Goal: Task Accomplishment & Management: Manage account settings

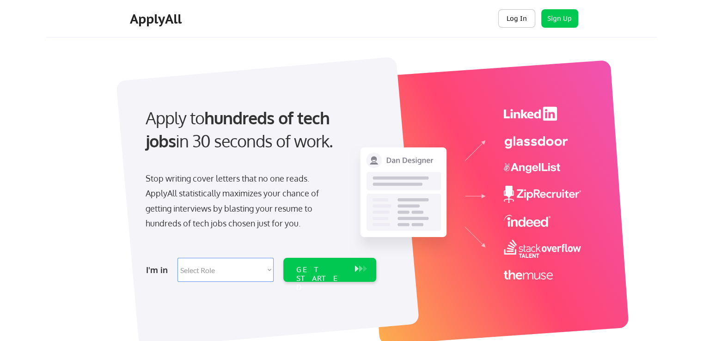
click at [521, 16] on button "Log In" at bounding box center [516, 18] width 37 height 18
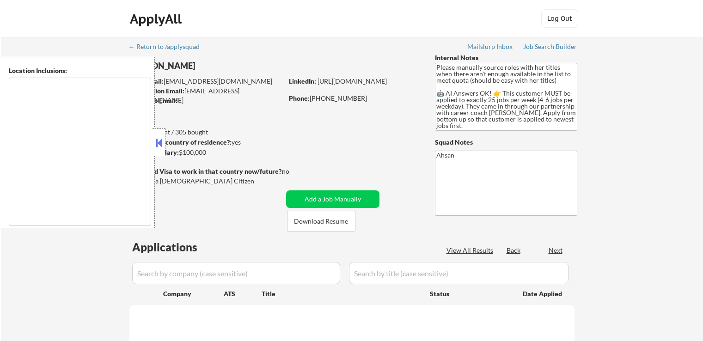
type textarea "[GEOGRAPHIC_DATA][PERSON_NAME], [GEOGRAPHIC_DATA] [GEOGRAPHIC_DATA], [GEOGRAPHI…"
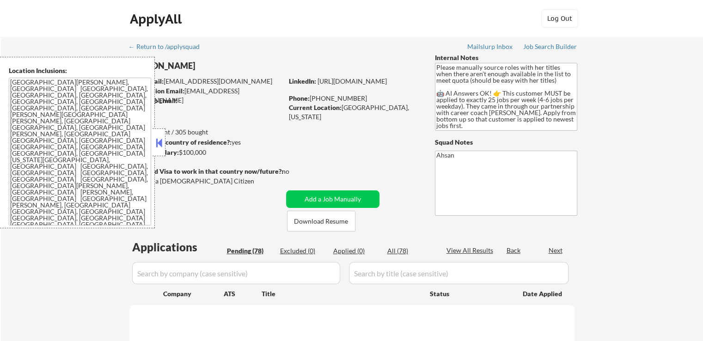
select select ""pending""
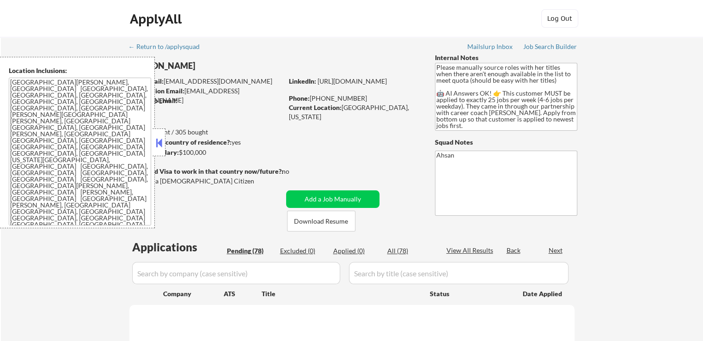
select select ""pending""
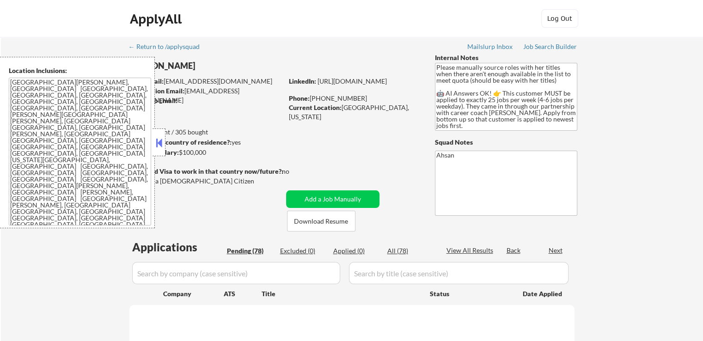
select select ""pending""
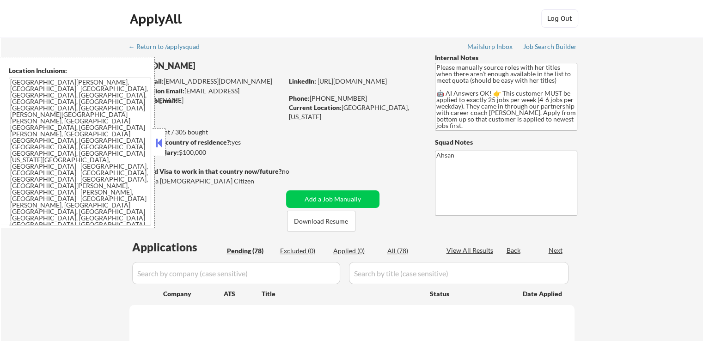
select select ""pending""
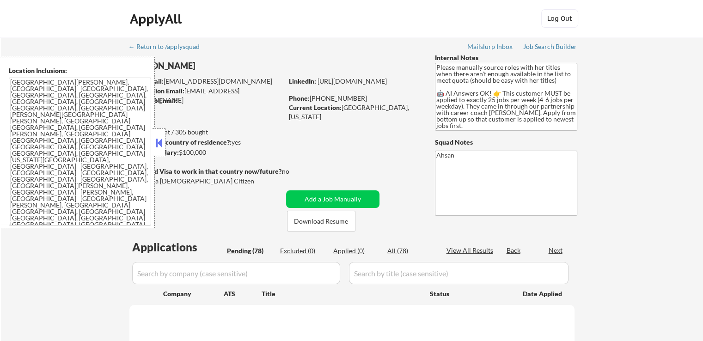
select select ""pending""
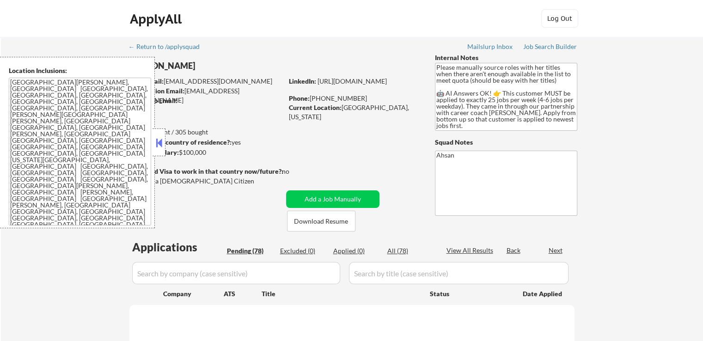
select select ""pending""
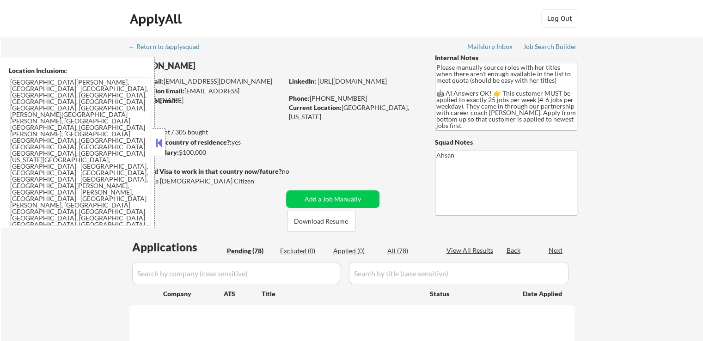
select select ""pending""
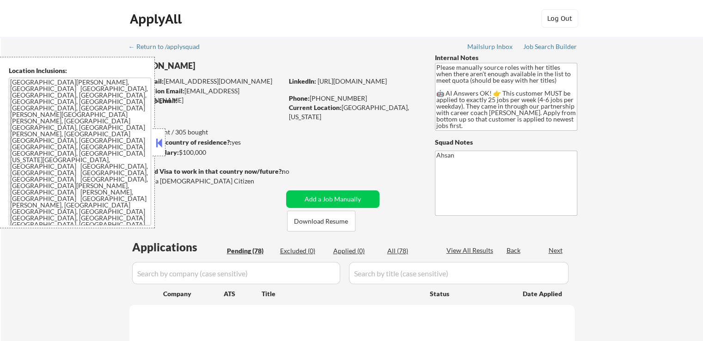
select select ""pending""
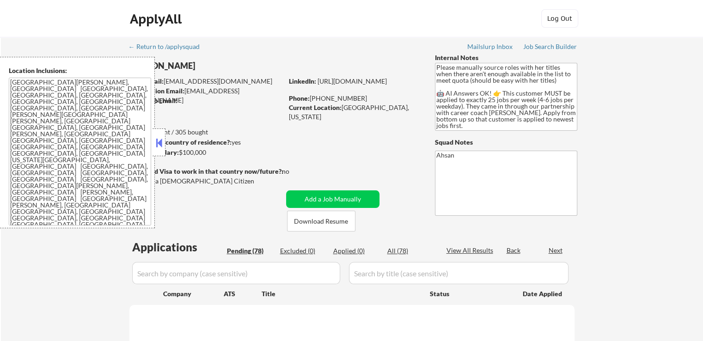
select select ""pending""
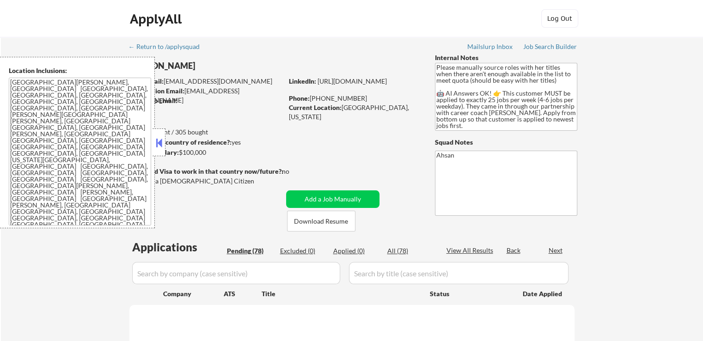
select select ""pending""
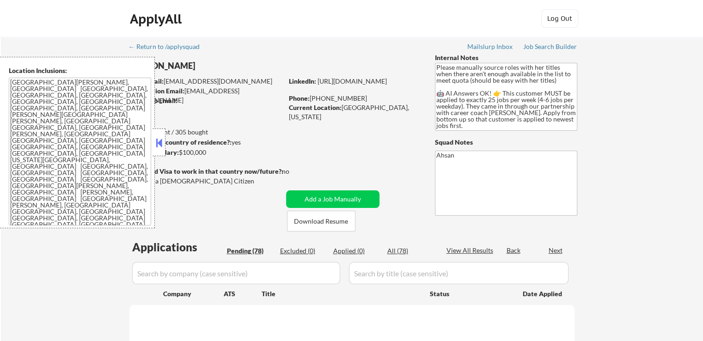
select select ""pending""
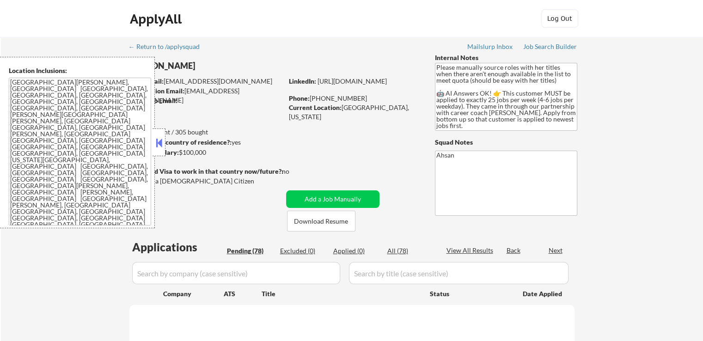
select select ""pending""
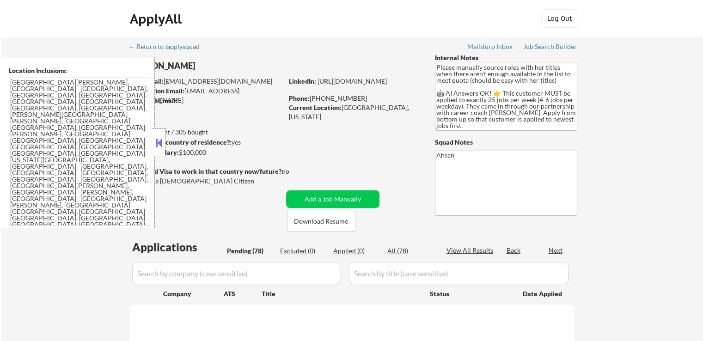
select select ""pending""
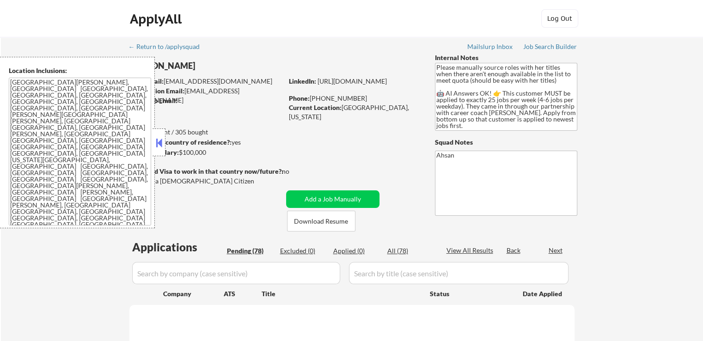
select select ""pending""
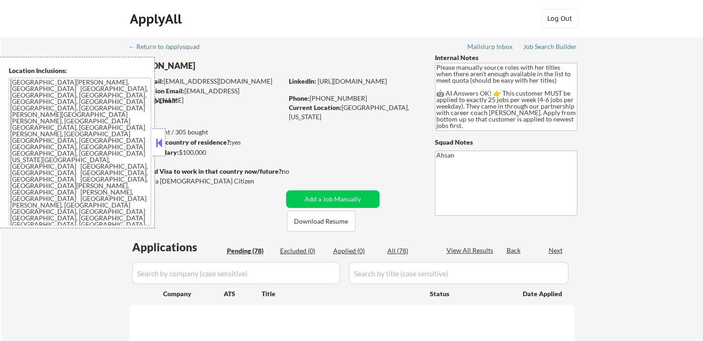
select select ""pending""
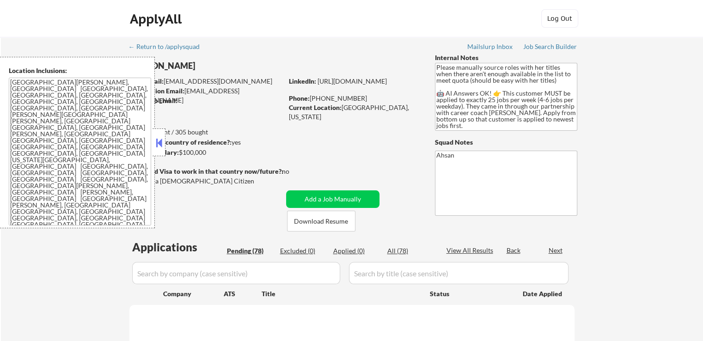
select select ""pending""
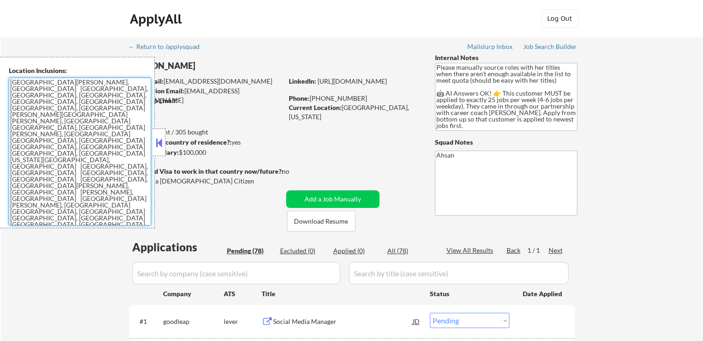
drag, startPoint x: 40, startPoint y: 140, endPoint x: 8, endPoint y: 79, distance: 69.1
click at [9, 79] on textarea "St. Louis, MO Clayton, MO University City, MO Maplewood, MO Richmond Heights, M…" at bounding box center [80, 152] width 142 height 148
drag, startPoint x: 37, startPoint y: 140, endPoint x: 1, endPoint y: 81, distance: 69.3
click at [1, 81] on div "Location Inclusions: St. Louis, MO Clayton, MO University City, MO Maplewood, M…" at bounding box center [77, 143] width 155 height 172
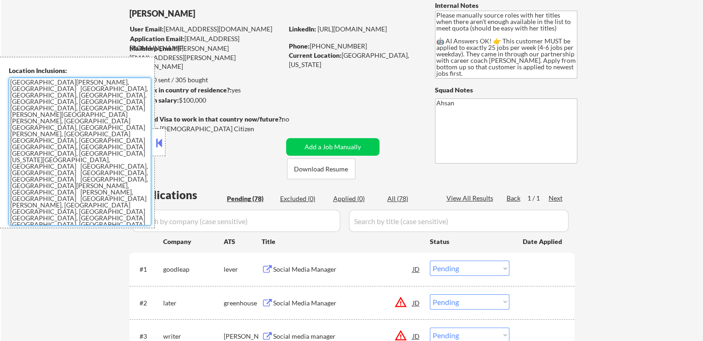
scroll to position [92, 0]
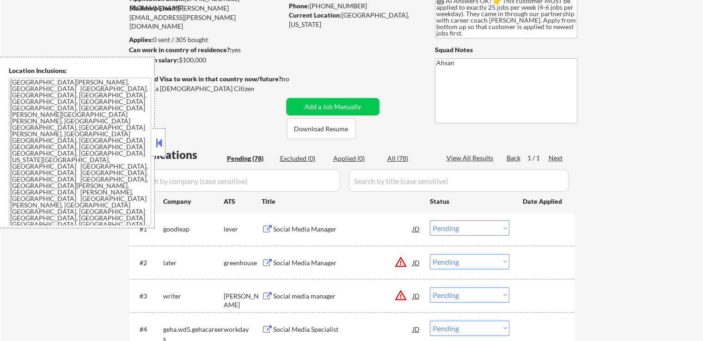
click at [60, 335] on link "Log in to get started" at bounding box center [30, 339] width 60 height 8
click at [36, 307] on icon "Close fill prompt" at bounding box center [36, 307] width 0 height 0
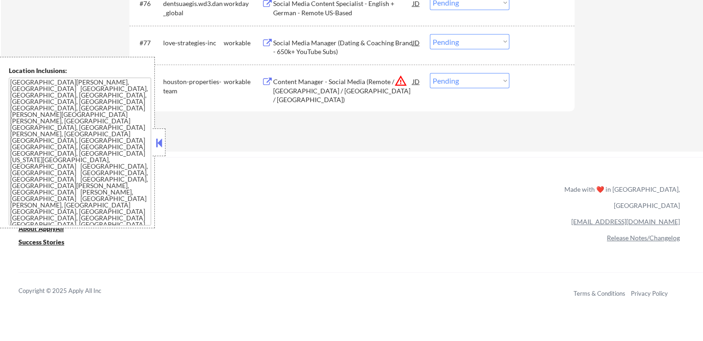
scroll to position [2913, 0]
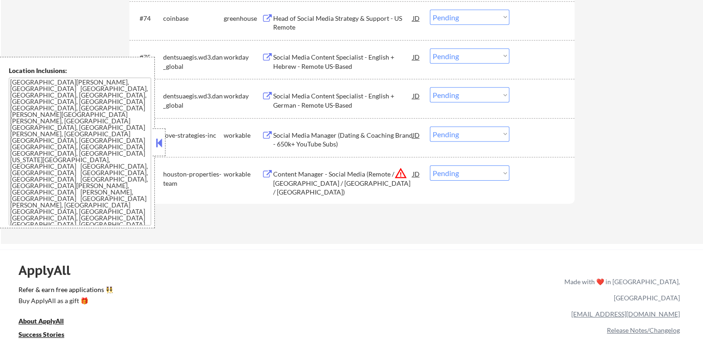
click at [356, 135] on div "Social Media Manager (Dating & Coaching Brand - 650k+ YouTube Subs)" at bounding box center [343, 140] width 140 height 18
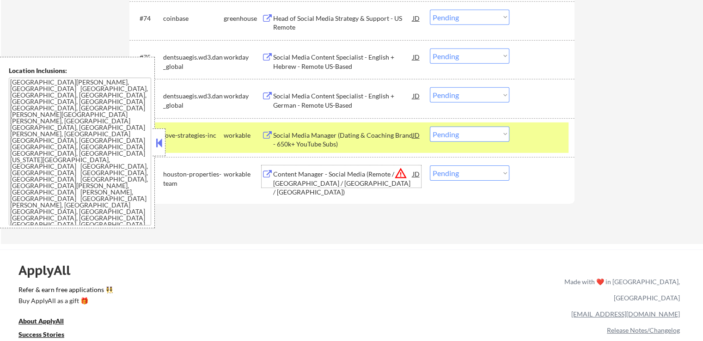
click at [371, 179] on div "Content Manager - Social Media (Remote / Houston / Philippines / Metro Manila)" at bounding box center [343, 183] width 140 height 27
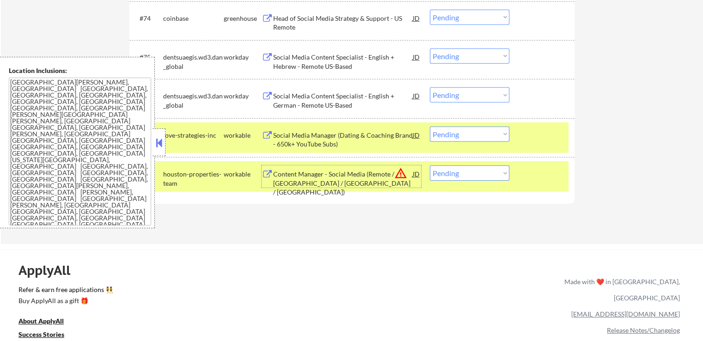
click at [462, 135] on select "Choose an option... Pending Applied Excluded (Questions) Excluded (Expired) Exc…" at bounding box center [470, 134] width 80 height 15
click at [430, 127] on select "Choose an option... Pending Applied Excluded (Questions) Excluded (Expired) Exc…" at bounding box center [470, 134] width 80 height 15
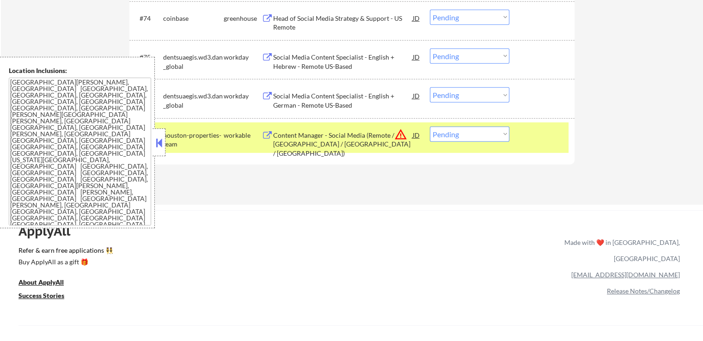
click at [461, 130] on select "Choose an option... Pending Applied Excluded (Questions) Excluded (Expired) Exc…" at bounding box center [470, 134] width 80 height 15
select select ""excluded__bad_match_""
click at [430, 127] on select "Choose an option... Pending Applied Excluded (Questions) Excluded (Expired) Exc…" at bounding box center [470, 134] width 80 height 15
click at [440, 210] on div "ApplyAll Refer & earn free applications 👯‍♀️ Buy ApplyAll as a gift 🎁 About App…" at bounding box center [351, 282] width 703 height 144
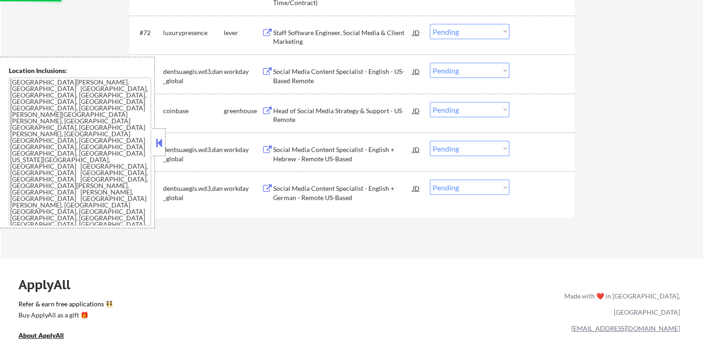
scroll to position [2774, 0]
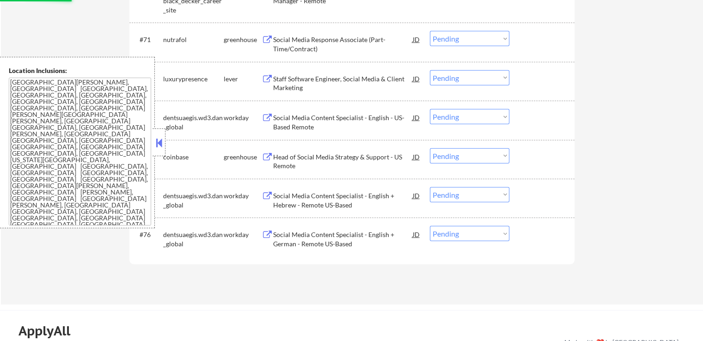
click at [373, 80] on div "Staff Software Engineer, Social Media & Client Marketing" at bounding box center [343, 83] width 140 height 18
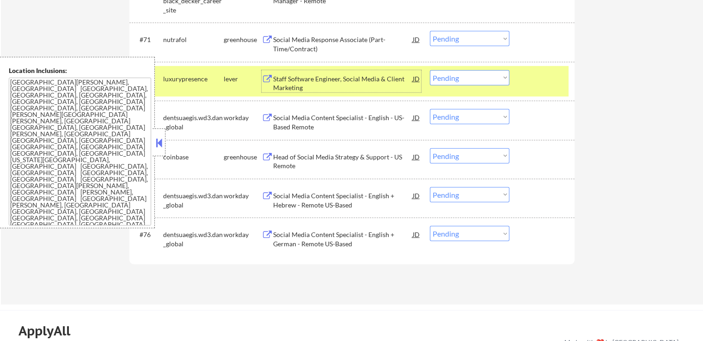
click at [345, 160] on div "Head of Social Media Strategy & Support - US Remote" at bounding box center [343, 162] width 140 height 18
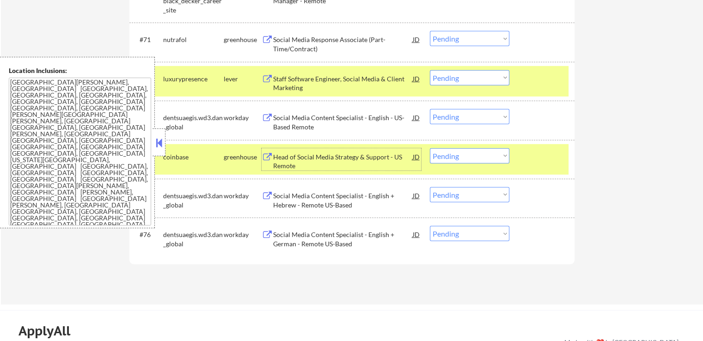
click at [466, 154] on select "Choose an option... Pending Applied Excluded (Questions) Excluded (Expired) Exc…" at bounding box center [470, 155] width 80 height 15
select select ""excluded__expired_""
click at [430, 148] on select "Choose an option... Pending Applied Excluded (Questions) Excluded (Expired) Exc…" at bounding box center [470, 155] width 80 height 15
click at [449, 81] on select "Choose an option... Pending Applied Excluded (Questions) Excluded (Expired) Exc…" at bounding box center [470, 77] width 80 height 15
click at [430, 70] on select "Choose an option... Pending Applied Excluded (Questions) Excluded (Expired) Exc…" at bounding box center [470, 77] width 80 height 15
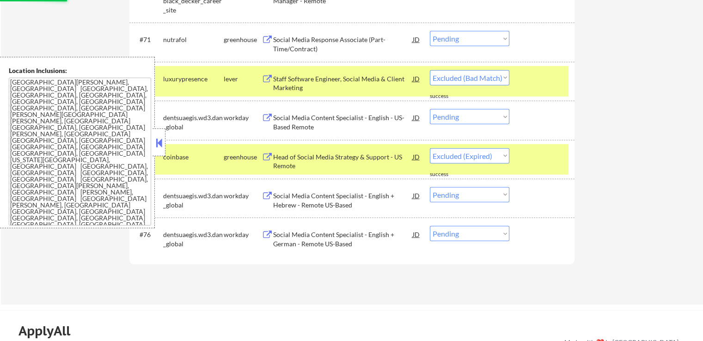
select select ""pending""
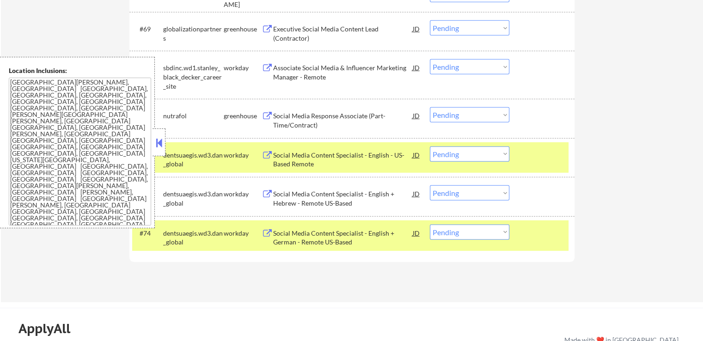
scroll to position [2682, 0]
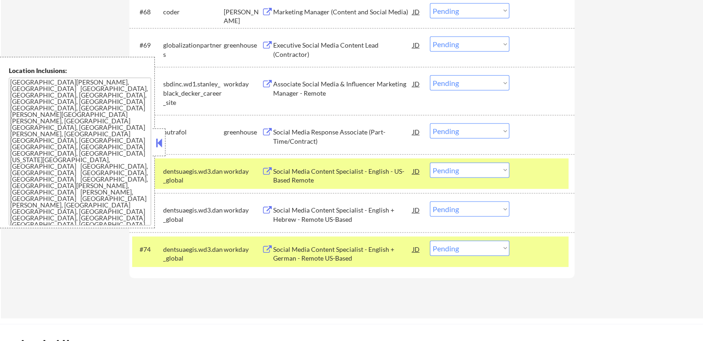
click at [357, 45] on div "Executive Social Media Content Lead (Contractor)" at bounding box center [343, 50] width 140 height 18
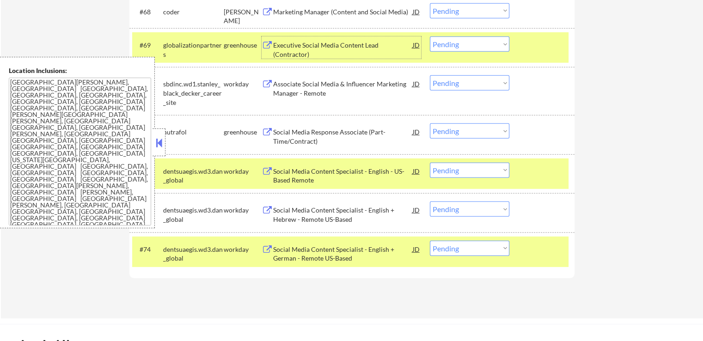
click at [349, 131] on div "Social Media Response Associate (Part-Time/Contract)" at bounding box center [343, 137] width 140 height 18
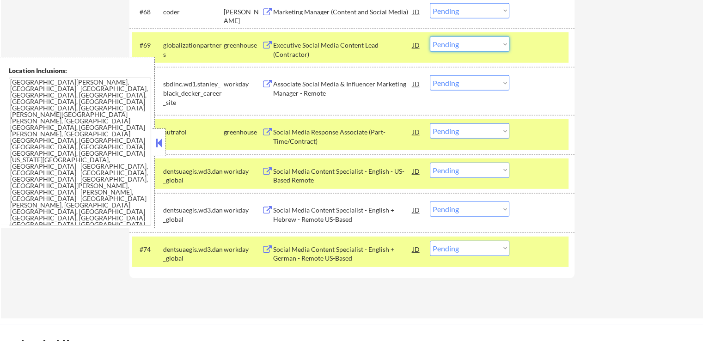
click at [448, 46] on select "Choose an option... Pending Applied Excluded (Questions) Excluded (Expired) Exc…" at bounding box center [470, 44] width 80 height 15
click at [430, 37] on select "Choose an option... Pending Applied Excluded (Questions) Excluded (Expired) Exc…" at bounding box center [470, 44] width 80 height 15
select select ""pending""
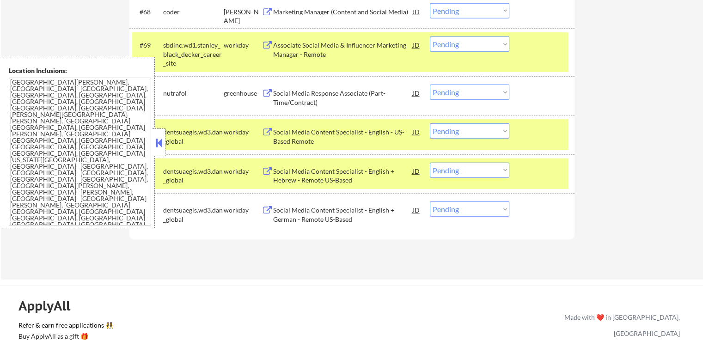
click at [466, 94] on select "Choose an option... Pending Applied Excluded (Questions) Excluded (Expired) Exc…" at bounding box center [470, 92] width 80 height 15
click at [430, 85] on select "Choose an option... Pending Applied Excluded (Questions) Excluded (Expired) Exc…" at bounding box center [470, 92] width 80 height 15
select select ""pending""
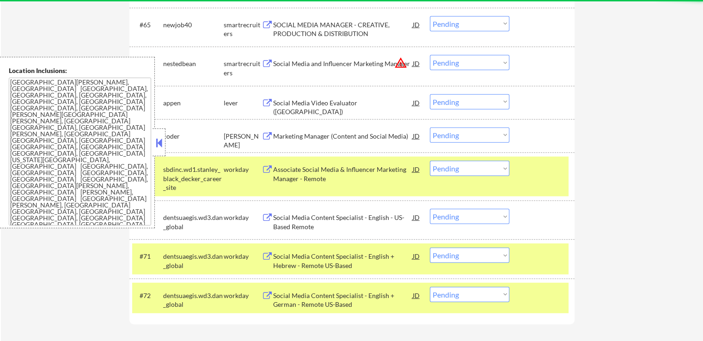
scroll to position [2543, 0]
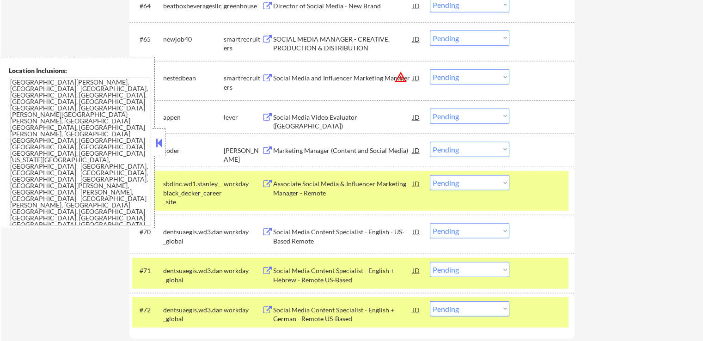
click at [370, 117] on div "Social Media Video Evaluator (United States)" at bounding box center [343, 122] width 140 height 18
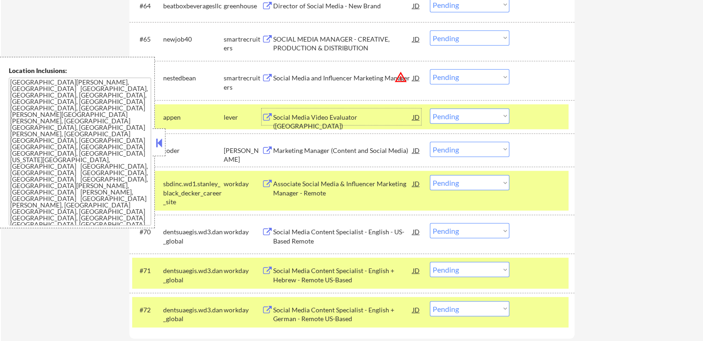
click at [368, 148] on div "Marketing Manager (Content and Social Media)" at bounding box center [343, 150] width 140 height 9
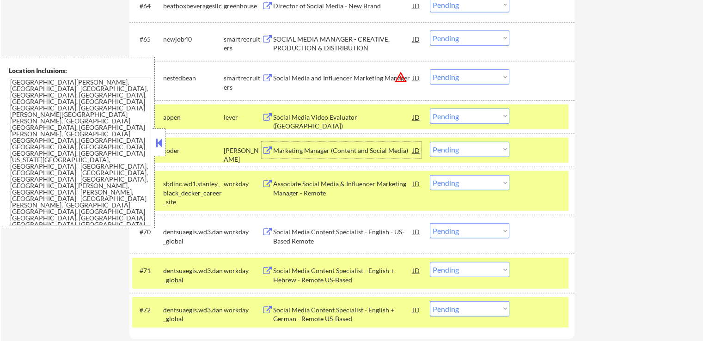
click at [455, 121] on select "Choose an option... Pending Applied Excluded (Questions) Excluded (Expired) Exc…" at bounding box center [470, 116] width 80 height 15
select select ""excluded__salary_""
click at [430, 109] on select "Choose an option... Pending Applied Excluded (Questions) Excluded (Expired) Exc…" at bounding box center [470, 116] width 80 height 15
click at [461, 153] on select "Choose an option... Pending Applied Excluded (Questions) Excluded (Expired) Exc…" at bounding box center [470, 149] width 80 height 15
select select ""excluded__expired_""
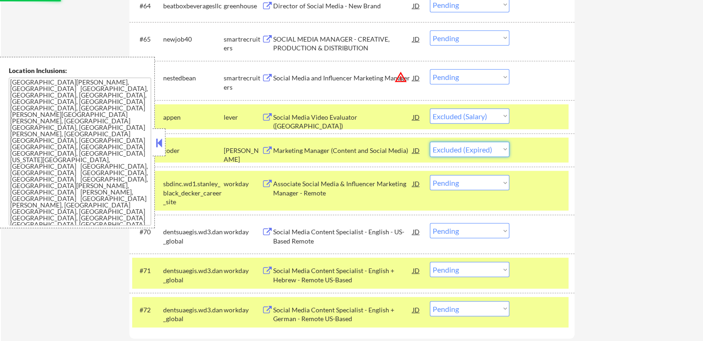
click at [430, 142] on select "Choose an option... Pending Applied Excluded (Questions) Excluded (Expired) Exc…" at bounding box center [470, 149] width 80 height 15
select select ""pending""
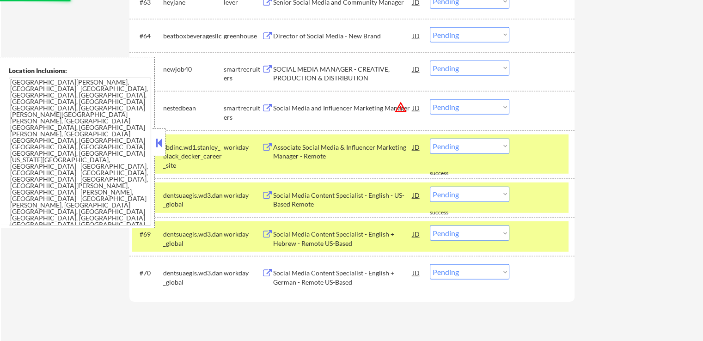
scroll to position [2497, 0]
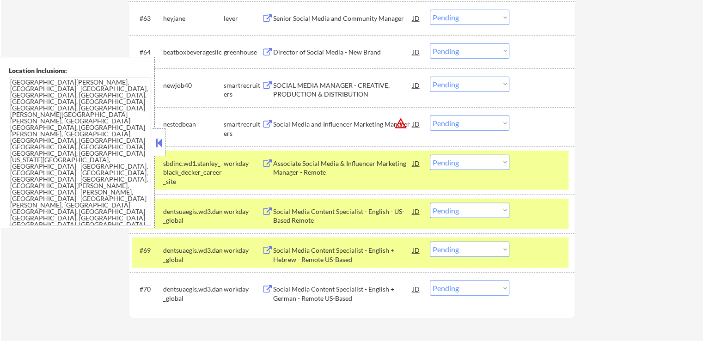
click at [363, 88] on div "SOCIAL MEDIA MANAGER - CREATIVE, PRODUCTION & DISTRIBUTION" at bounding box center [343, 90] width 140 height 18
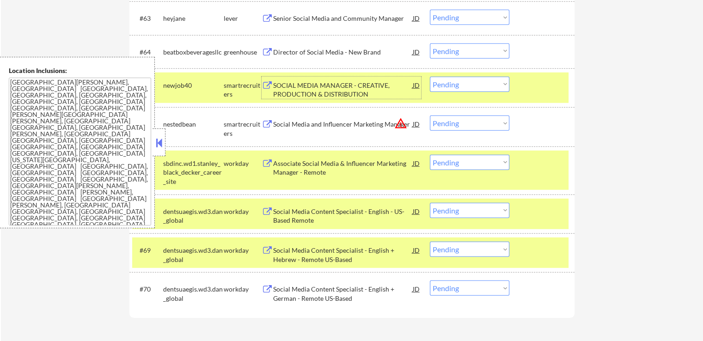
click at [366, 115] on div "#66 nestedbean smartrecruiters Social Media and Influencer Marketing Manager JD…" at bounding box center [350, 126] width 437 height 31
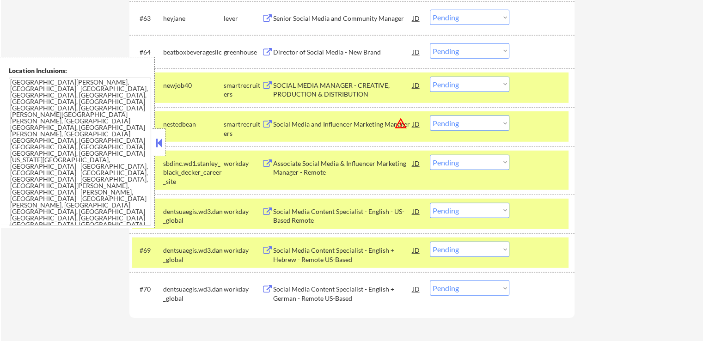
click at [370, 123] on div "Social Media and Influencer Marketing Manager" at bounding box center [343, 124] width 140 height 9
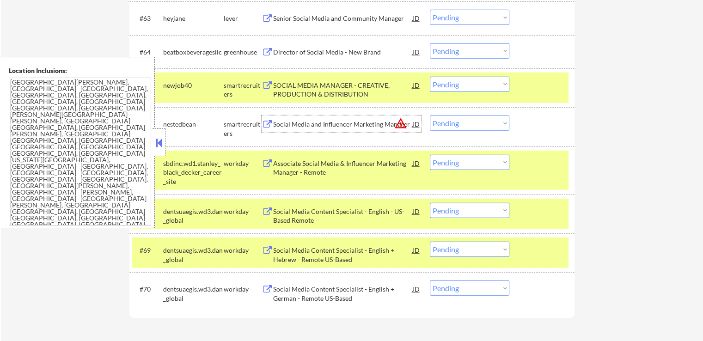
click at [453, 82] on select "Choose an option... Pending Applied Excluded (Questions) Excluded (Expired) Exc…" at bounding box center [470, 84] width 80 height 15
click at [430, 77] on select "Choose an option... Pending Applied Excluded (Questions) Excluded (Expired) Exc…" at bounding box center [470, 84] width 80 height 15
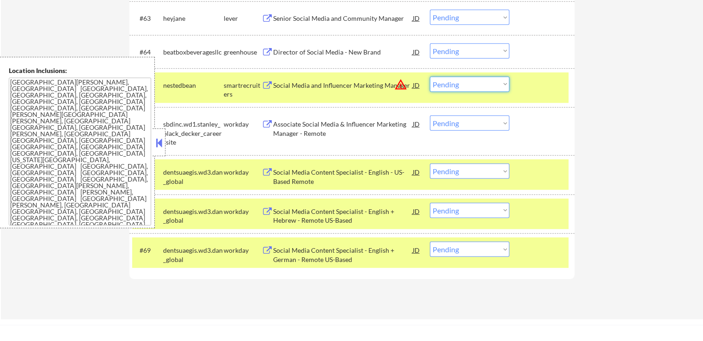
click at [472, 86] on select "Choose an option... Pending Applied Excluded (Questions) Excluded (Expired) Exc…" at bounding box center [470, 84] width 80 height 15
click at [430, 77] on select "Choose an option... Pending Applied Excluded (Questions) Excluded (Expired) Exc…" at bounding box center [470, 84] width 80 height 15
select select ""pending""
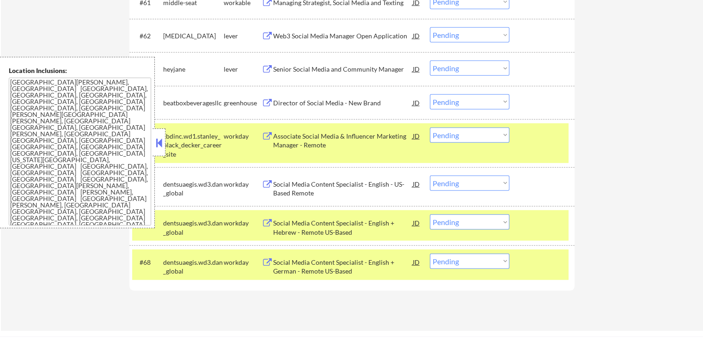
scroll to position [2358, 0]
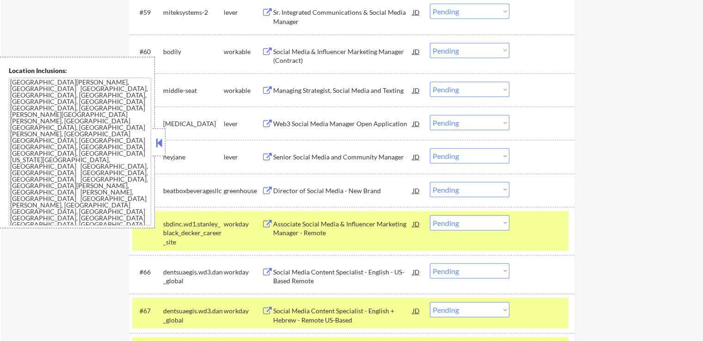
click at [371, 160] on div "Senior Social Media and Community Manager" at bounding box center [343, 157] width 140 height 9
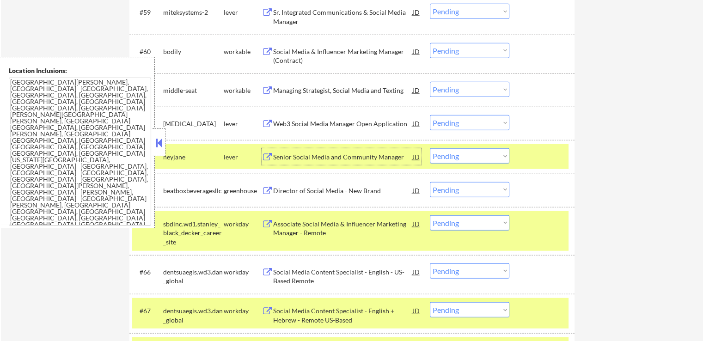
click at [354, 197] on div "Director of Social Media - New Brand" at bounding box center [343, 190] width 140 height 17
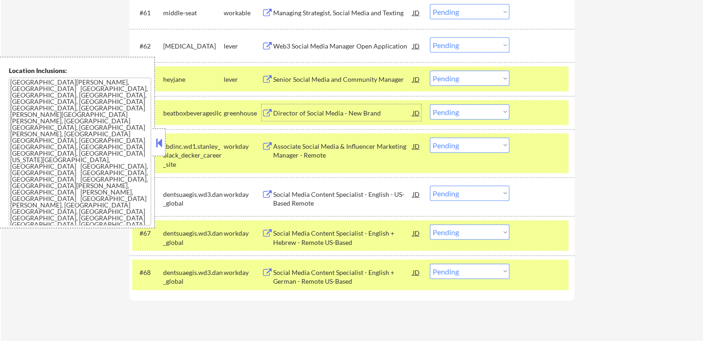
scroll to position [2451, 0]
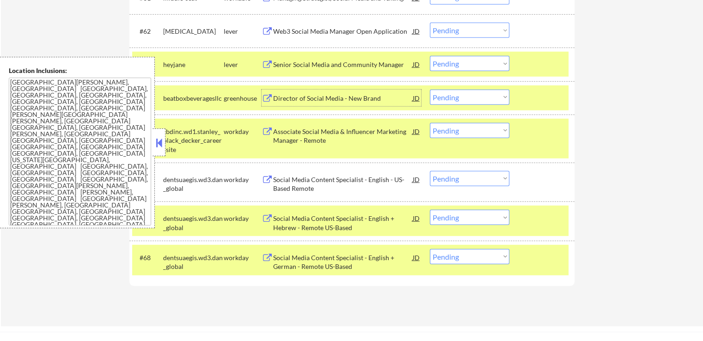
click at [496, 67] on select "Choose an option... Pending Applied Excluded (Questions) Excluded (Expired) Exc…" at bounding box center [470, 63] width 80 height 15
click at [430, 56] on select "Choose an option... Pending Applied Excluded (Questions) Excluded (Expired) Exc…" at bounding box center [470, 63] width 80 height 15
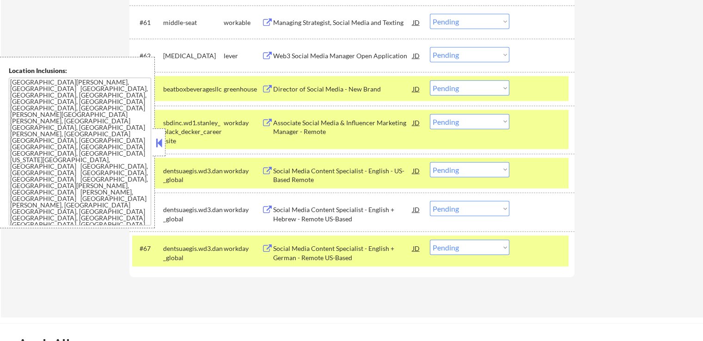
scroll to position [2405, 0]
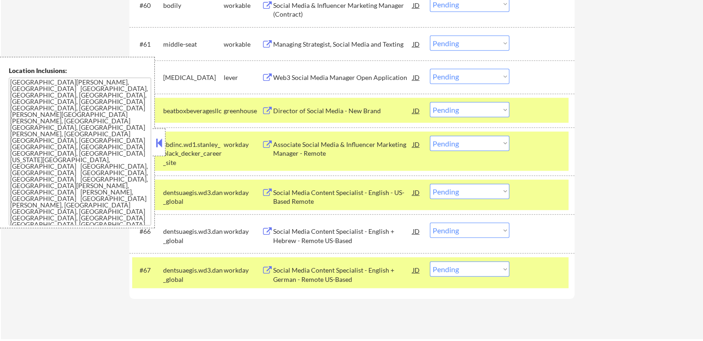
click at [465, 113] on select "Choose an option... Pending Applied Excluded (Questions) Excluded (Expired) Exc…" at bounding box center [470, 109] width 80 height 15
click at [430, 103] on select "Choose an option... Pending Applied Excluded (Questions) Excluded (Expired) Exc…" at bounding box center [470, 109] width 80 height 15
select select ""pending""
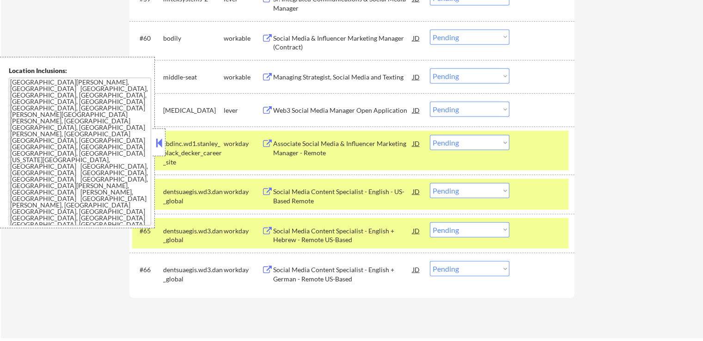
scroll to position [2358, 0]
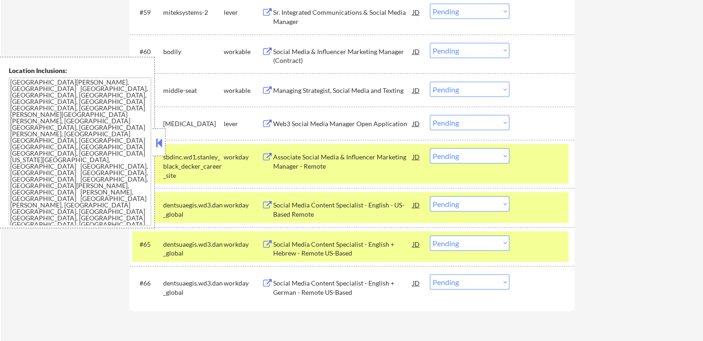
click at [378, 88] on div "Managing Strategist, Social Media and Texting" at bounding box center [343, 90] width 140 height 9
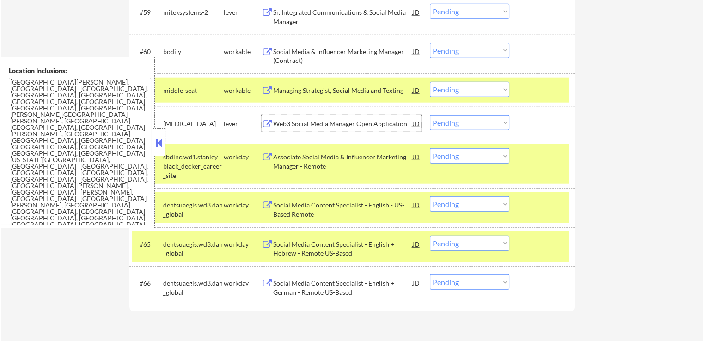
click at [361, 123] on div "Web3 Social Media Manager Open Application" at bounding box center [343, 123] width 140 height 9
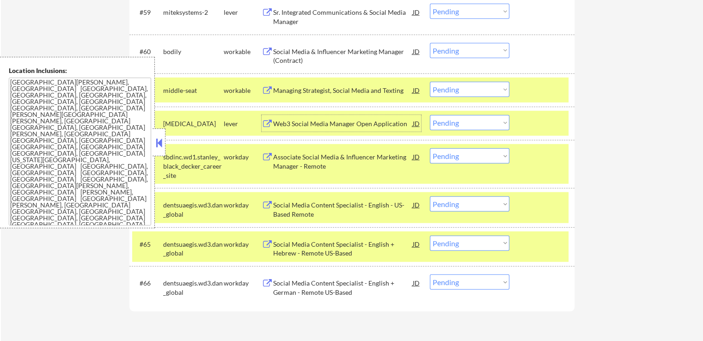
drag, startPoint x: 479, startPoint y: 122, endPoint x: 479, endPoint y: 130, distance: 7.9
click at [479, 122] on select "Choose an option... Pending Applied Excluded (Questions) Excluded (Expired) Exc…" at bounding box center [470, 122] width 80 height 15
click at [430, 115] on select "Choose an option... Pending Applied Excluded (Questions) Excluded (Expired) Exc…" at bounding box center [470, 122] width 80 height 15
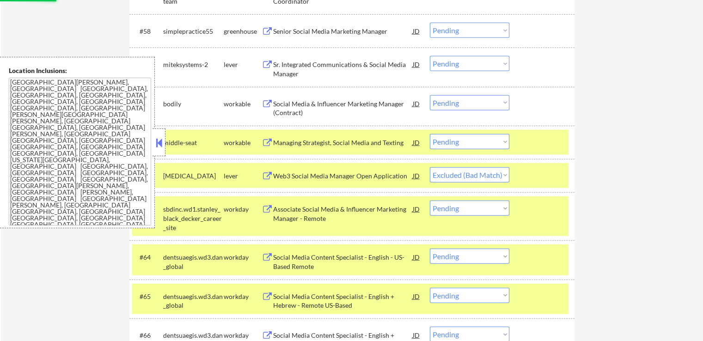
scroll to position [2266, 0]
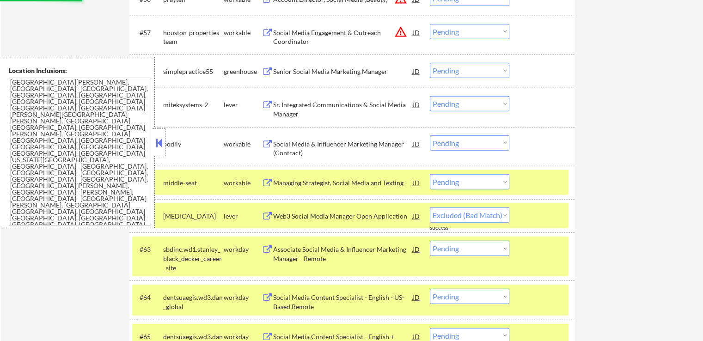
select select ""pending""
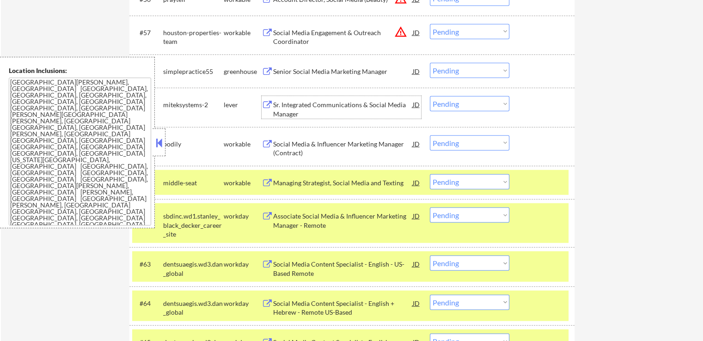
click at [384, 103] on div "Sr. Integrated Communications & Social Media Manager" at bounding box center [343, 109] width 140 height 18
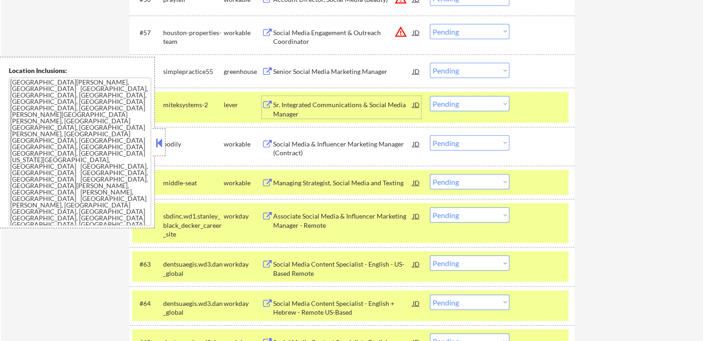
click at [376, 142] on div "Social Media & Influencer Marketing Manager (Contract)" at bounding box center [343, 149] width 140 height 18
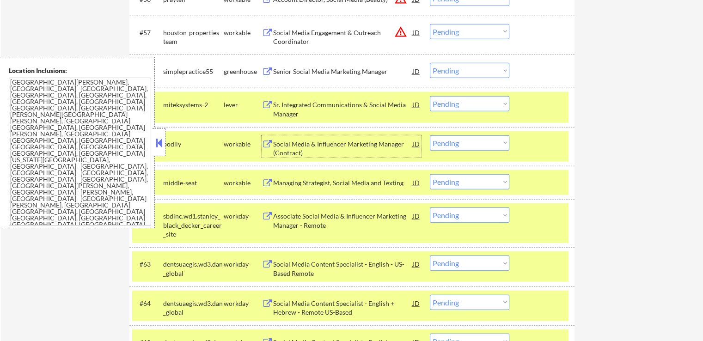
click at [460, 104] on select "Choose an option... Pending Applied Excluded (Questions) Excluded (Expired) Exc…" at bounding box center [470, 103] width 80 height 15
click at [430, 96] on select "Choose an option... Pending Applied Excluded (Questions) Excluded (Expired) Exc…" at bounding box center [470, 103] width 80 height 15
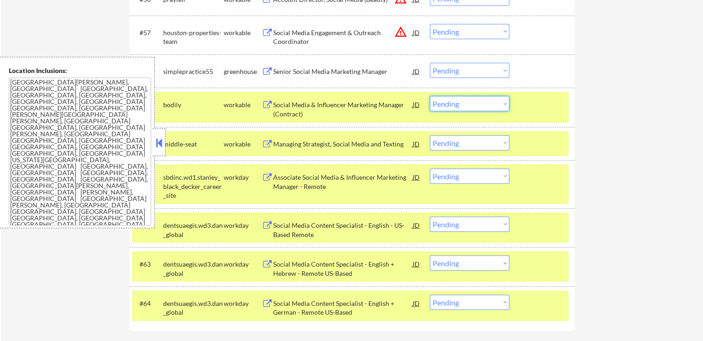
click at [443, 106] on select "Choose an option... Pending Applied Excluded (Questions) Excluded (Expired) Exc…" at bounding box center [470, 103] width 80 height 15
click at [430, 96] on select "Choose an option... Pending Applied Excluded (Questions) Excluded (Expired) Exc…" at bounding box center [470, 103] width 80 height 15
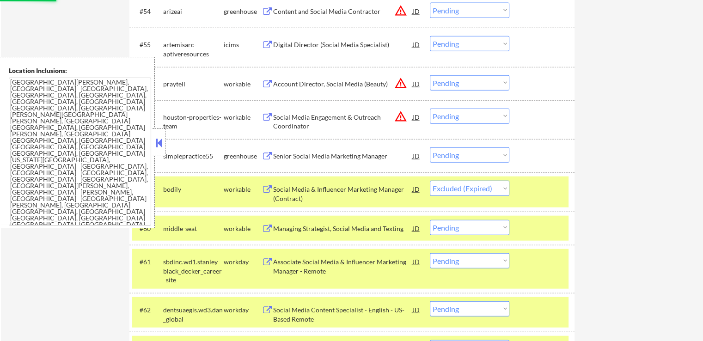
scroll to position [2173, 0]
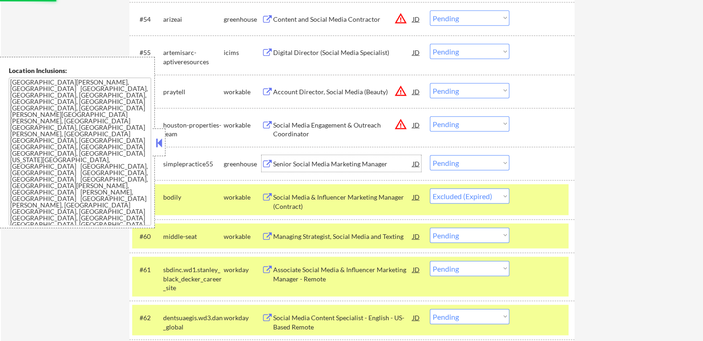
click at [363, 159] on div "Senior Social Media Marketing Manager" at bounding box center [343, 163] width 140 height 17
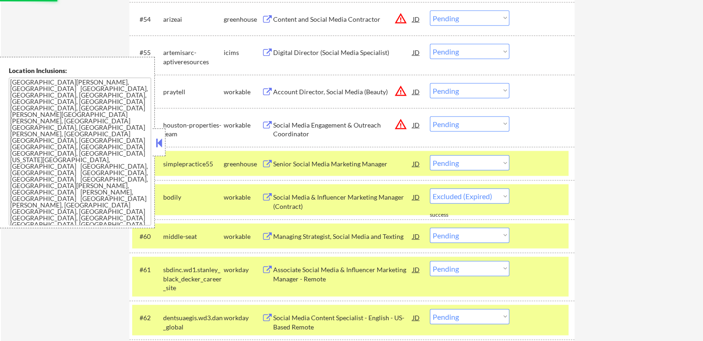
select select ""pending""
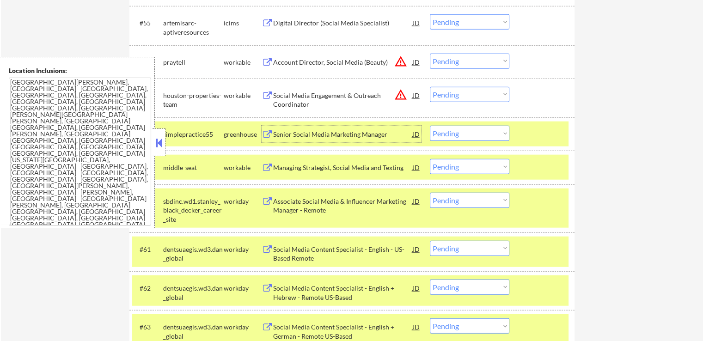
scroll to position [2220, 0]
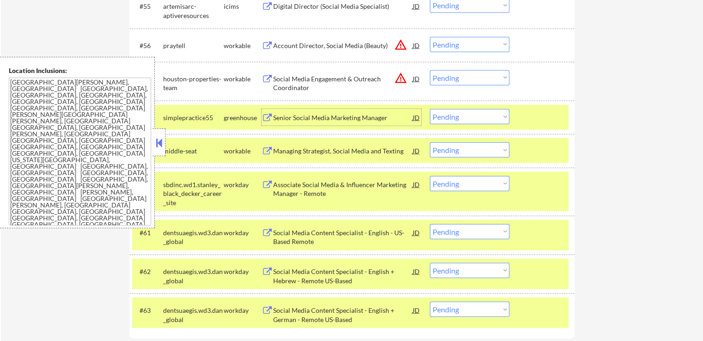
click at [468, 118] on select "Choose an option... Pending Applied Excluded (Questions) Excluded (Expired) Exc…" at bounding box center [470, 116] width 80 height 15
click at [430, 109] on select "Choose an option... Pending Applied Excluded (Questions) Excluded (Expired) Exc…" at bounding box center [470, 116] width 80 height 15
select select ""pending""
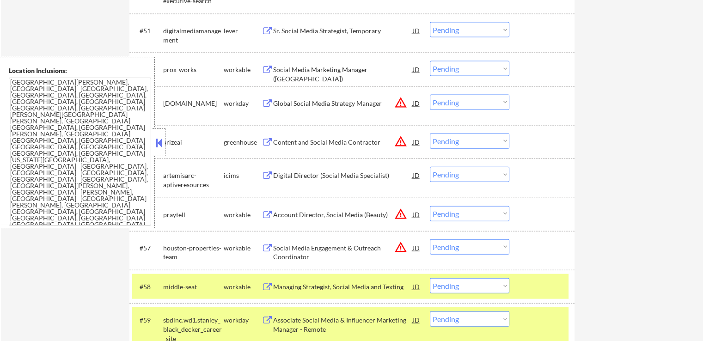
scroll to position [2035, 0]
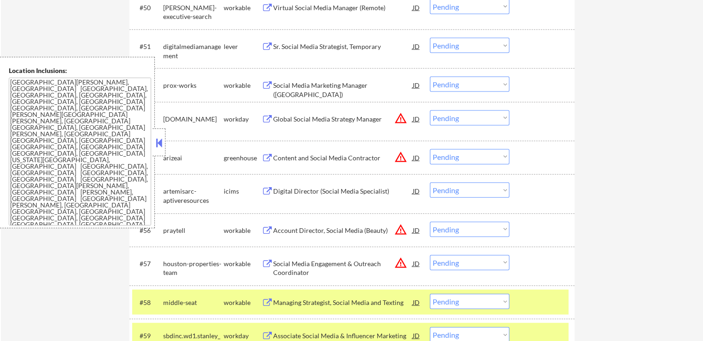
click at [344, 86] on div "Social Media Marketing Manager (US)" at bounding box center [343, 90] width 140 height 18
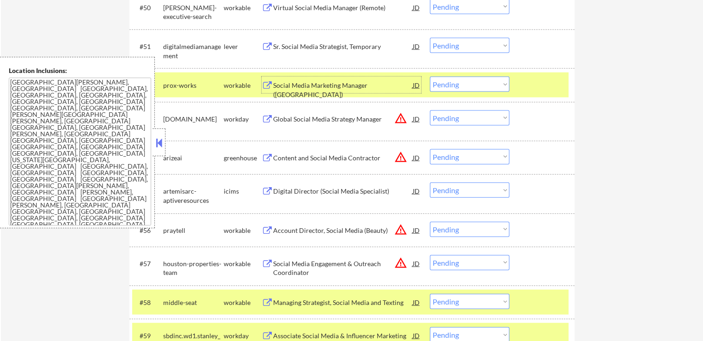
drag, startPoint x: 472, startPoint y: 82, endPoint x: 471, endPoint y: 89, distance: 7.5
click at [471, 82] on select "Choose an option... Pending Applied Excluded (Questions) Excluded (Expired) Exc…" at bounding box center [470, 84] width 80 height 15
click at [430, 77] on select "Choose an option... Pending Applied Excluded (Questions) Excluded (Expired) Exc…" at bounding box center [470, 84] width 80 height 15
click at [355, 48] on div "Sr. Social Media Strategist, Temporary" at bounding box center [343, 46] width 140 height 9
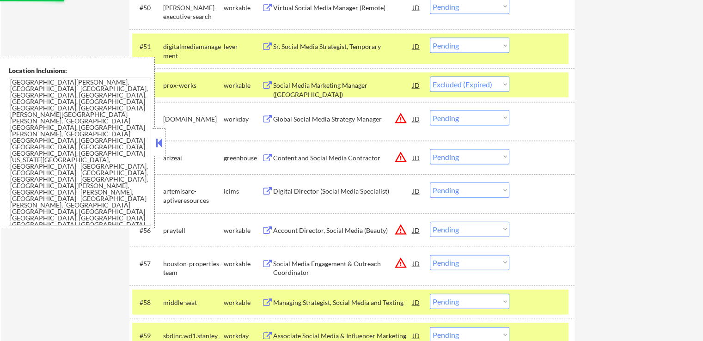
select select ""pending""
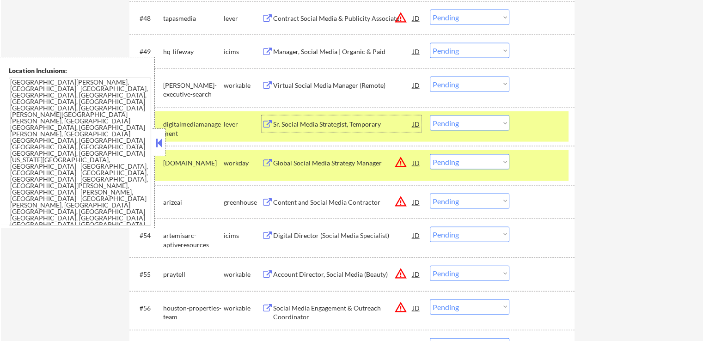
scroll to position [1942, 0]
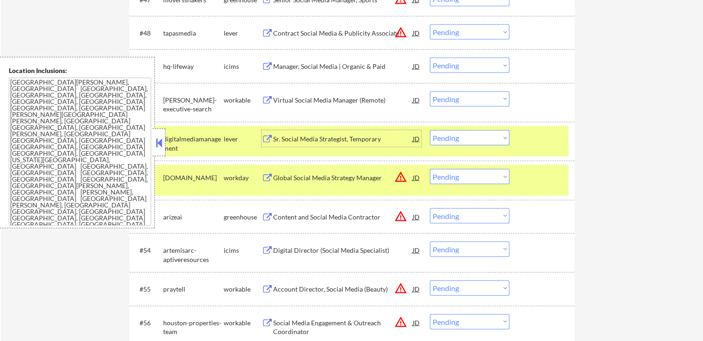
click at [353, 100] on div "Virtual Social Media Manager (Remote)" at bounding box center [343, 100] width 140 height 9
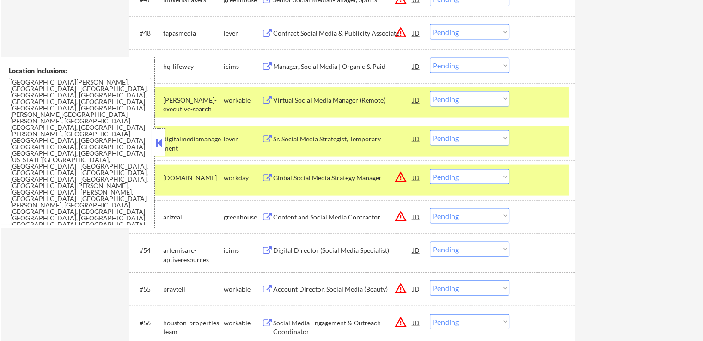
drag, startPoint x: 459, startPoint y: 96, endPoint x: 458, endPoint y: 102, distance: 6.5
click at [459, 96] on select "Choose an option... Pending Applied Excluded (Questions) Excluded (Expired) Exc…" at bounding box center [470, 99] width 80 height 15
click at [430, 92] on select "Choose an option... Pending Applied Excluded (Questions) Excluded (Expired) Exc…" at bounding box center [470, 99] width 80 height 15
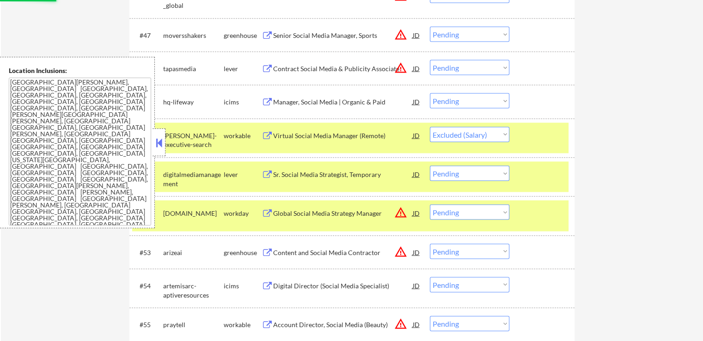
scroll to position [1850, 0]
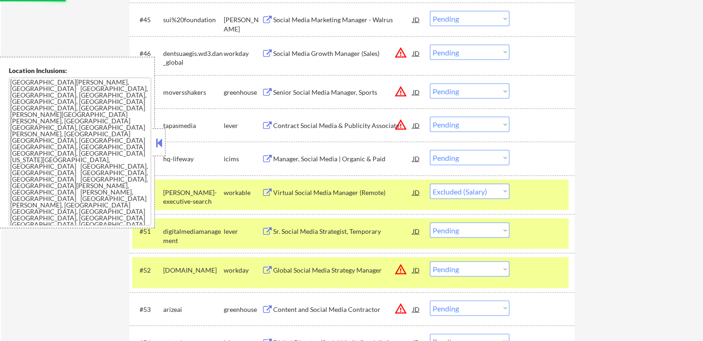
click at [357, 164] on div "Manager, Social Media | Organic & Paid" at bounding box center [343, 158] width 140 height 17
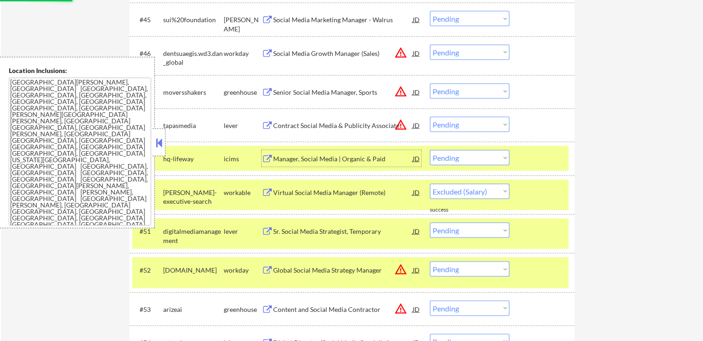
select select ""pending""
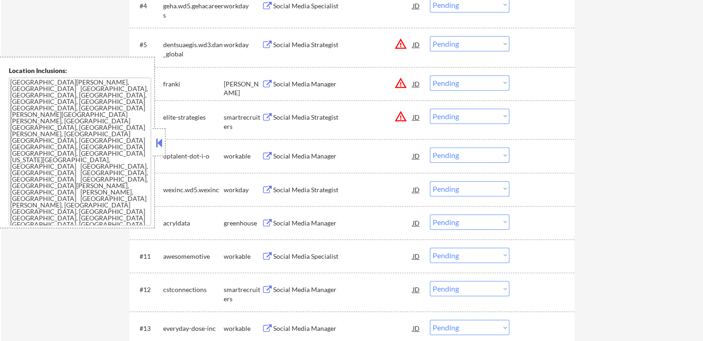
scroll to position [509, 0]
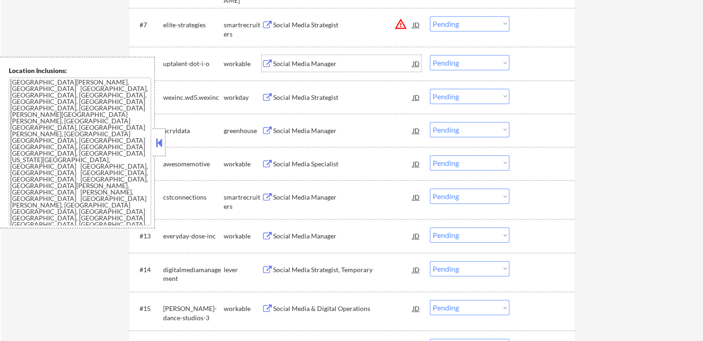
click at [332, 58] on div "Social Media Manager" at bounding box center [343, 63] width 140 height 17
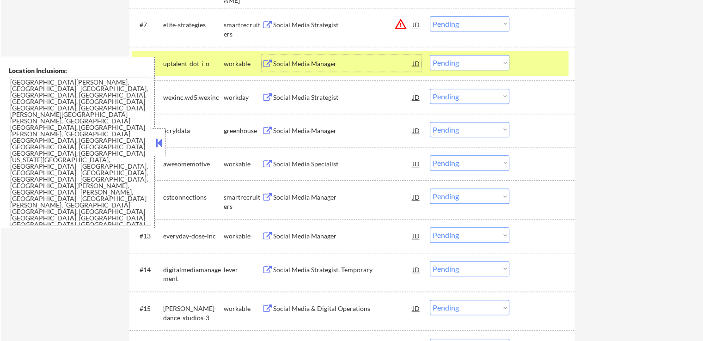
click at [331, 100] on div "Social Media Strategist" at bounding box center [343, 97] width 140 height 9
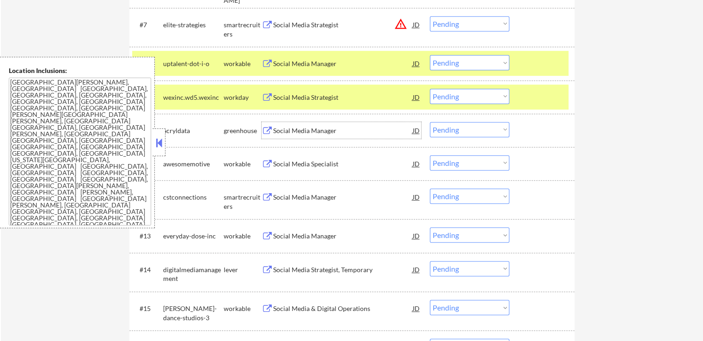
click at [324, 131] on div "Social Media Manager" at bounding box center [343, 130] width 140 height 9
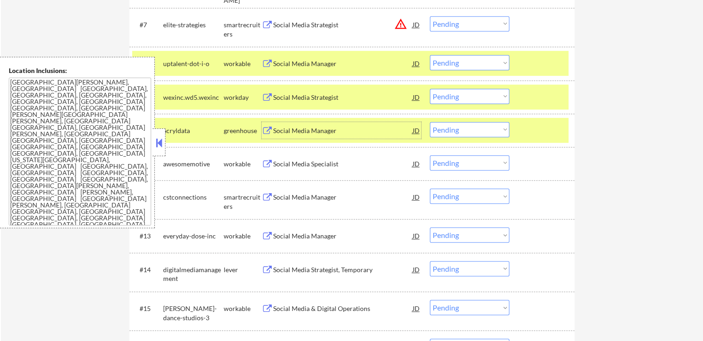
scroll to position [601, 0]
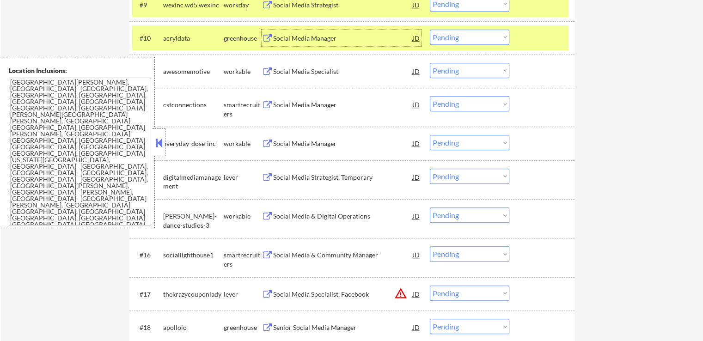
click at [334, 75] on div "Social Media Specialist" at bounding box center [343, 71] width 140 height 9
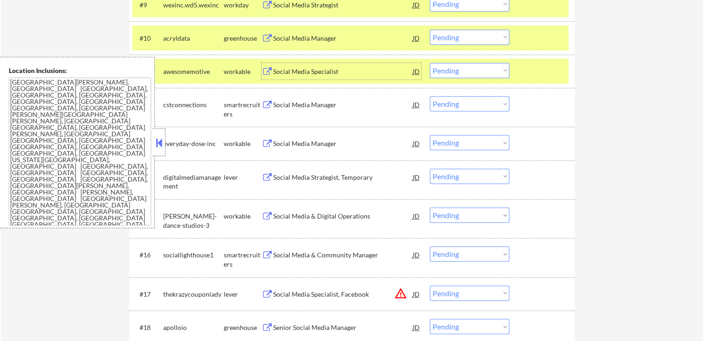
scroll to position [555, 0]
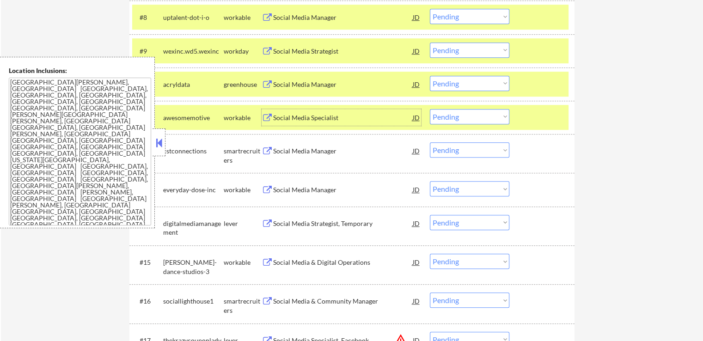
click at [324, 80] on div "Social Media Manager" at bounding box center [343, 84] width 140 height 9
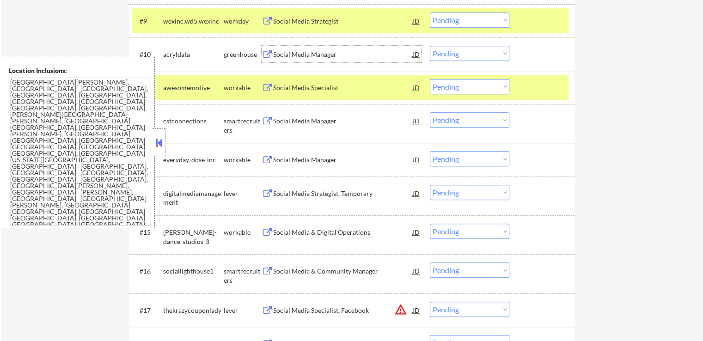
scroll to position [601, 0]
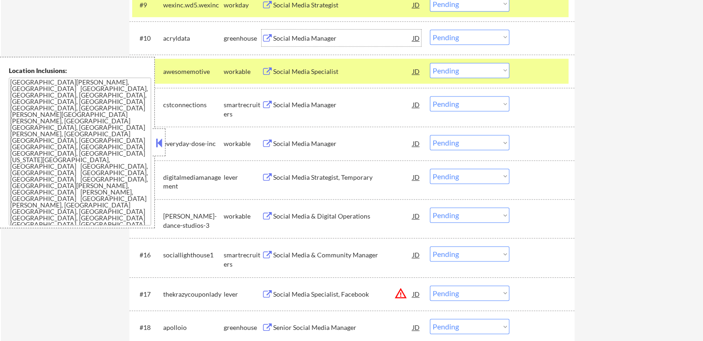
click at [325, 104] on div "Social Media Manager" at bounding box center [343, 104] width 140 height 9
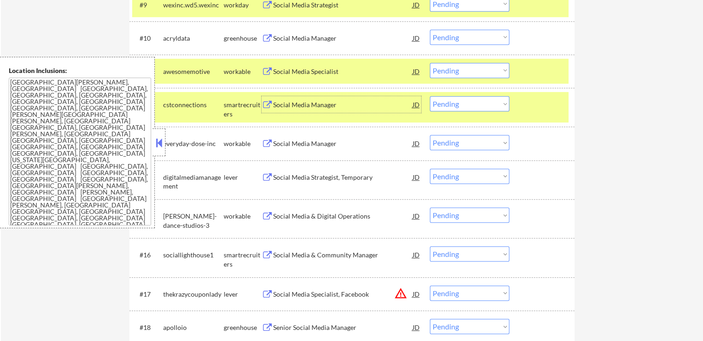
click at [462, 103] on select "Choose an option... Pending Applied Excluded (Questions) Excluded (Expired) Exc…" at bounding box center [470, 103] width 80 height 15
click at [430, 96] on select "Choose an option... Pending Applied Excluded (Questions) Excluded (Expired) Exc…" at bounding box center [470, 103] width 80 height 15
select select ""pending""
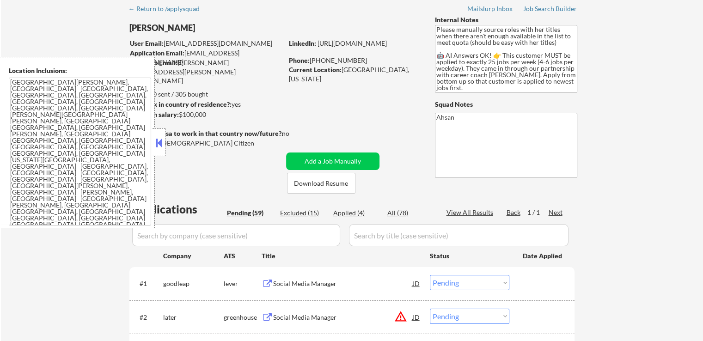
scroll to position [0, 0]
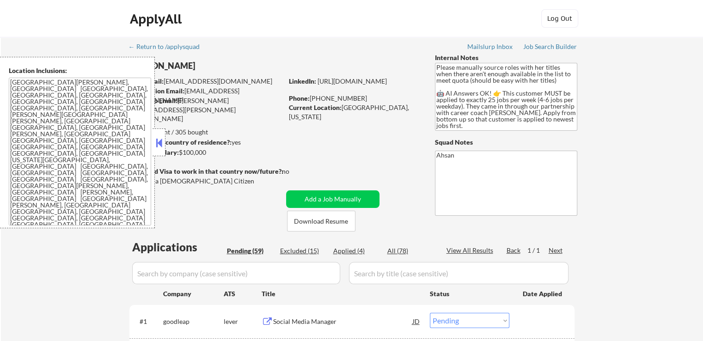
click at [165, 142] on div at bounding box center [159, 143] width 13 height 28
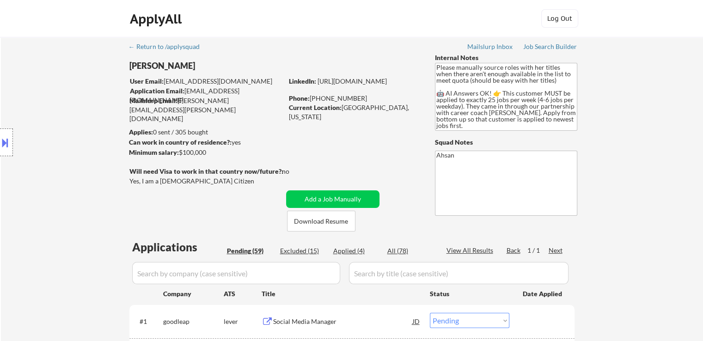
scroll to position [46, 0]
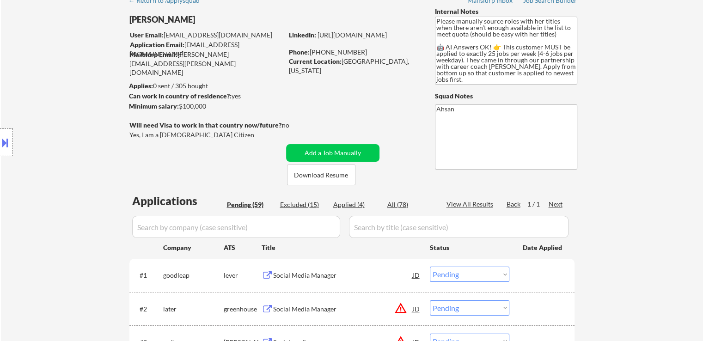
click at [59, 145] on div "Location Inclusions: St. Louis, MO Clayton, MO University City, MO Maplewood, M…" at bounding box center [83, 143] width 166 height 172
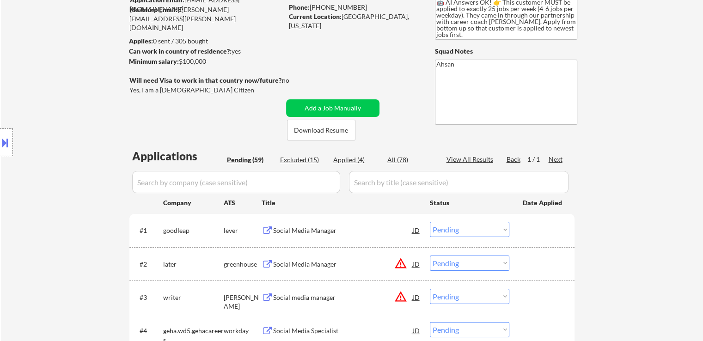
scroll to position [139, 0]
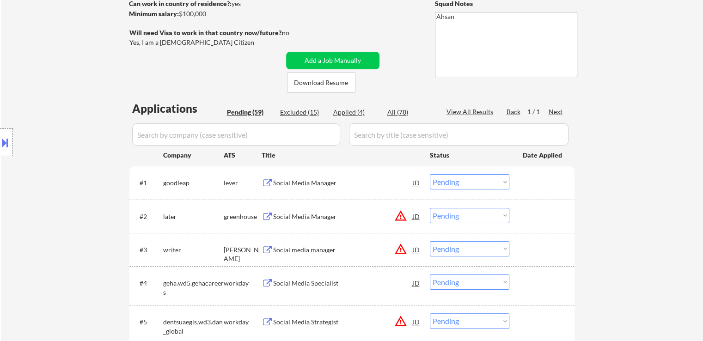
click at [48, 114] on div "Location Inclusions: St. Louis, MO Clayton, MO University City, MO Maplewood, M…" at bounding box center [83, 143] width 166 height 172
click at [292, 184] on div "Social Media Manager" at bounding box center [343, 182] width 140 height 9
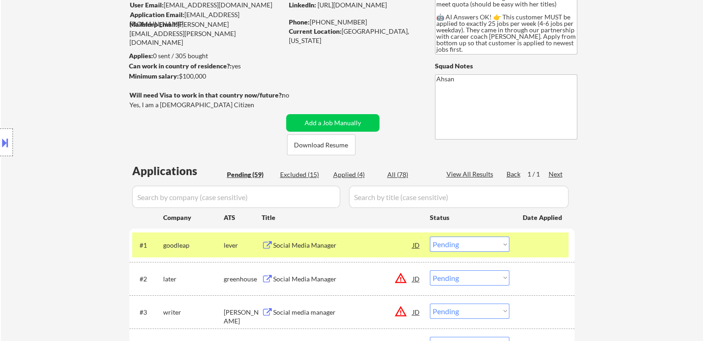
scroll to position [92, 0]
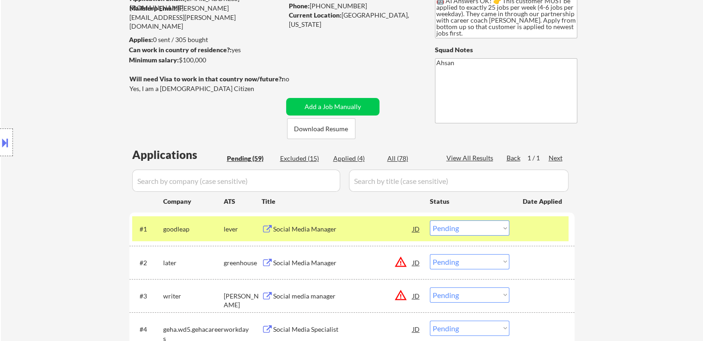
drag, startPoint x: 469, startPoint y: 233, endPoint x: 470, endPoint y: 247, distance: 14.4
click at [469, 233] on select "Choose an option... Pending Applied Excluded (Questions) Excluded (Expired) Exc…" at bounding box center [470, 228] width 80 height 15
click at [430, 221] on select "Choose an option... Pending Applied Excluded (Questions) Excluded (Expired) Exc…" at bounding box center [470, 228] width 80 height 15
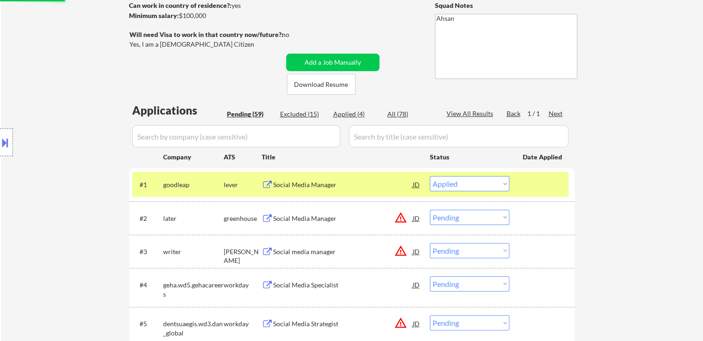
scroll to position [46, 0]
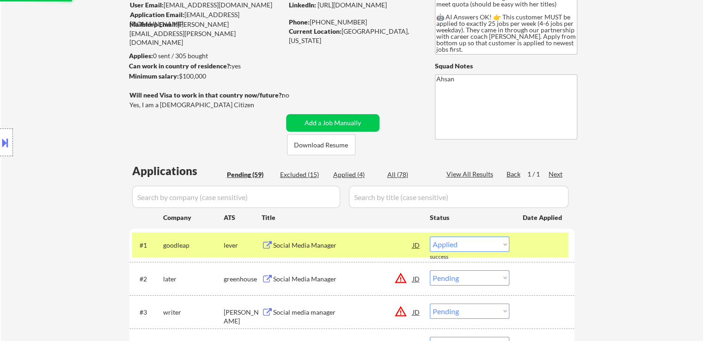
select select ""pending""
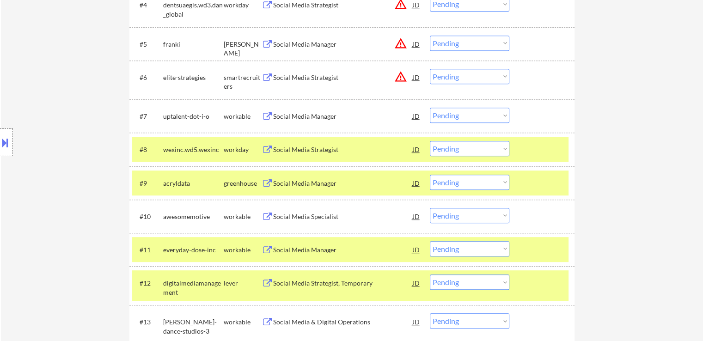
scroll to position [509, 0]
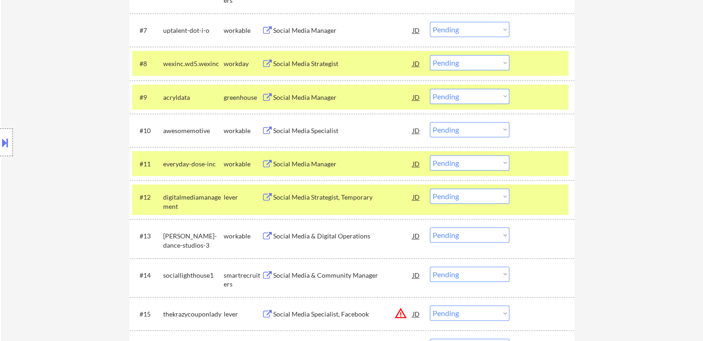
click at [0, 145] on button at bounding box center [5, 142] width 10 height 15
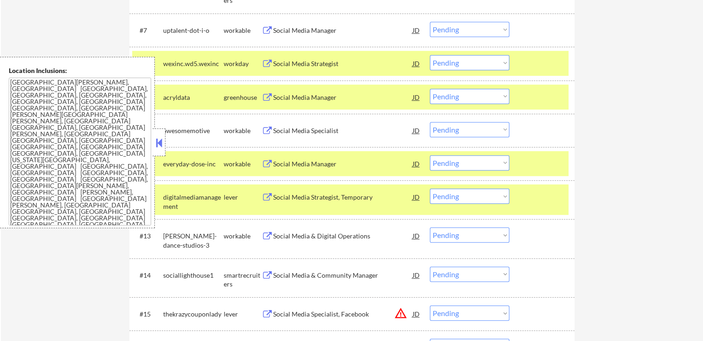
click at [105, 146] on textarea "St. Louis, MO Clayton, MO University City, MO Maplewood, MO Richmond Heights, M…" at bounding box center [80, 152] width 142 height 148
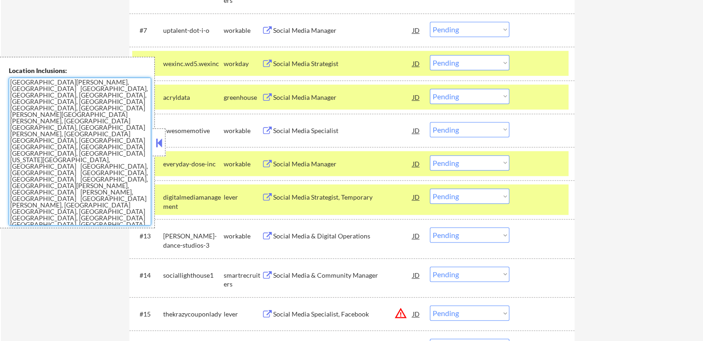
drag, startPoint x: 158, startPoint y: 144, endPoint x: 349, endPoint y: 144, distance: 191.4
click at [158, 145] on button at bounding box center [159, 143] width 10 height 14
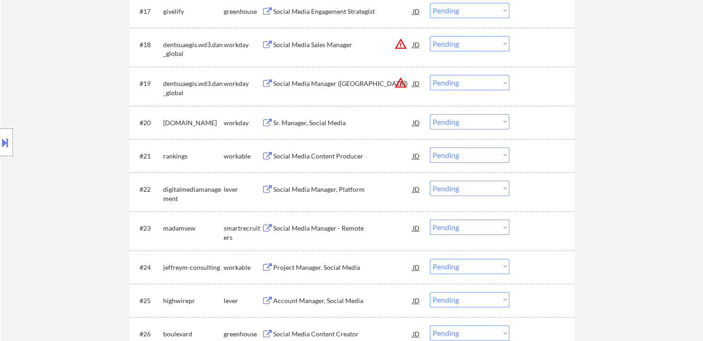
click at [310, 193] on div "Social Media Manager, Platform" at bounding box center [343, 189] width 140 height 9
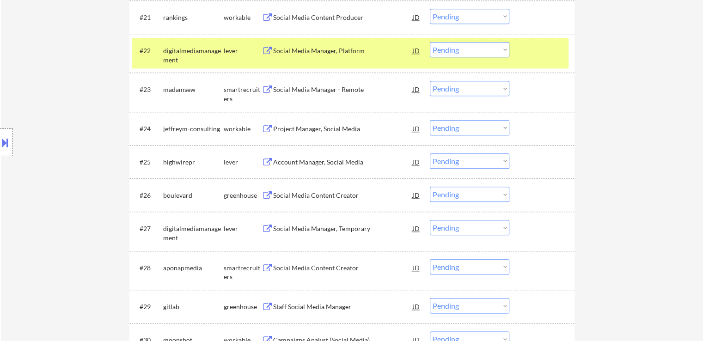
click at [310, 164] on div "Account Manager, Social Media" at bounding box center [343, 162] width 140 height 9
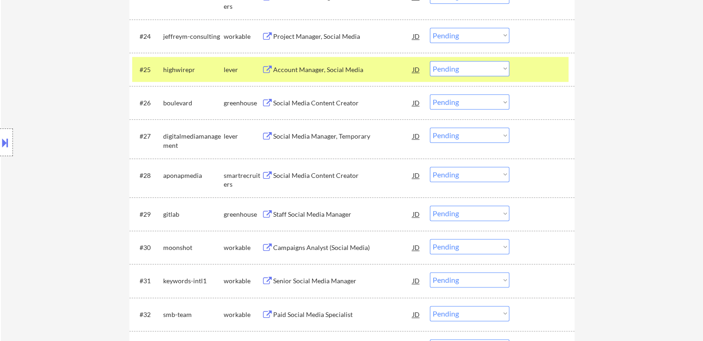
click at [304, 134] on div "Social Media Manager, Temporary" at bounding box center [343, 136] width 140 height 9
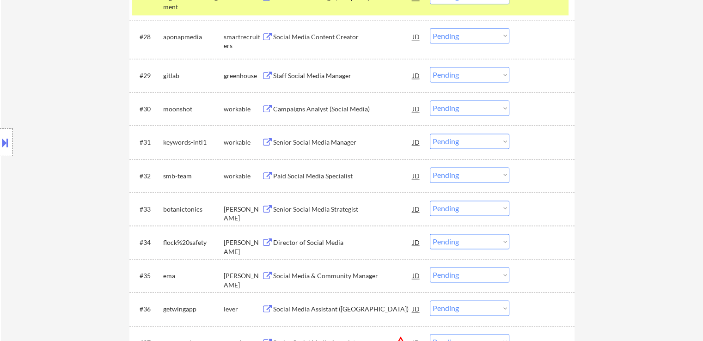
click at [288, 207] on div "Senior Social Media Strategist" at bounding box center [343, 209] width 140 height 9
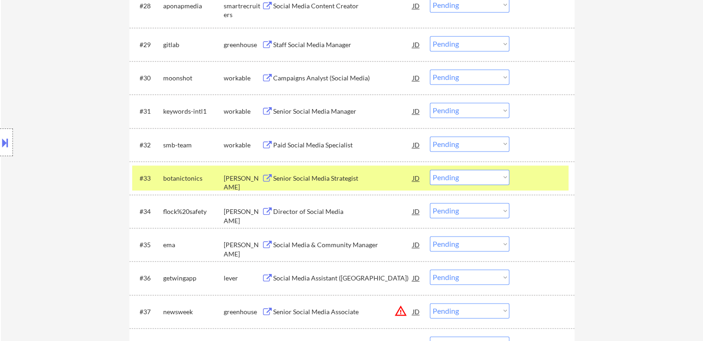
scroll to position [1295, 0]
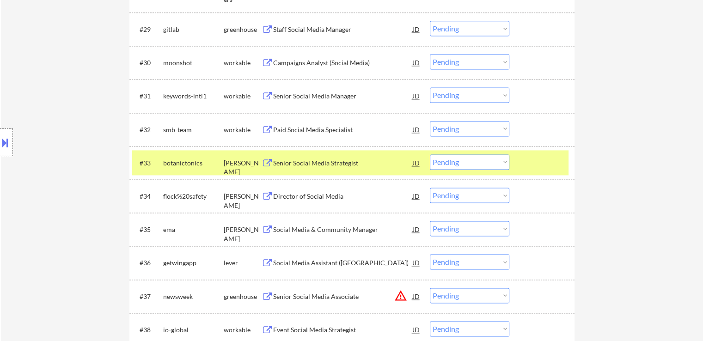
click at [306, 198] on div "Director of Social Media" at bounding box center [343, 196] width 140 height 9
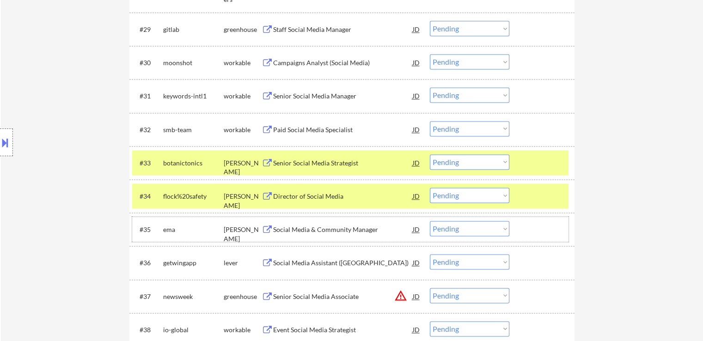
drag, startPoint x: 311, startPoint y: 219, endPoint x: 312, endPoint y: 227, distance: 7.5
click at [311, 219] on div "#35 ema ashby Social Media & Community Manager JD Choose an option... Pending A…" at bounding box center [350, 229] width 437 height 25
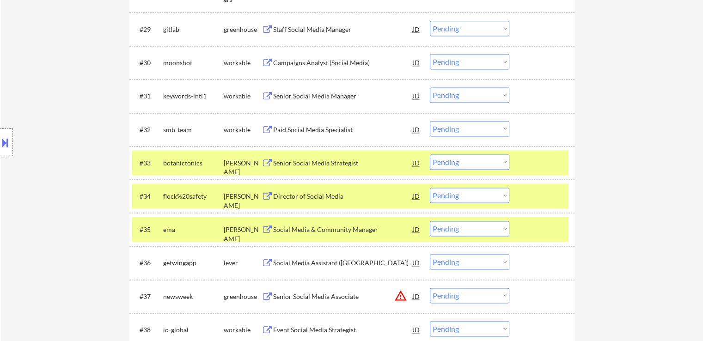
click at [311, 230] on div "Social Media & Community Manager" at bounding box center [343, 229] width 140 height 9
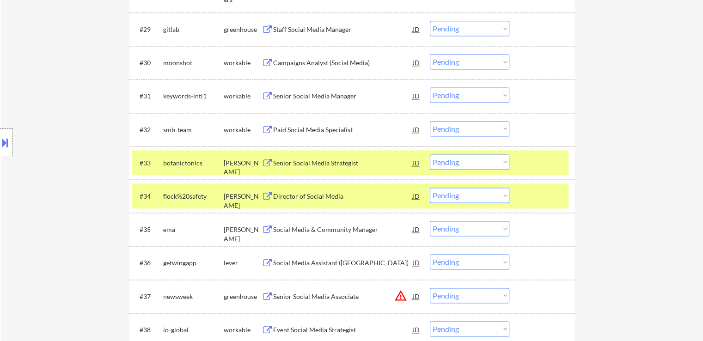
scroll to position [1433, 0]
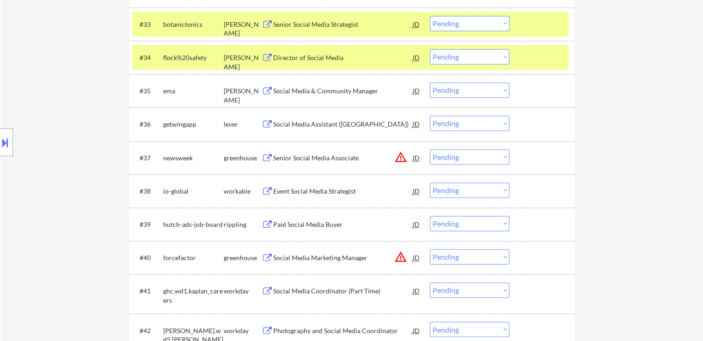
click at [300, 189] on div "Event Social Media Strategist" at bounding box center [343, 191] width 140 height 9
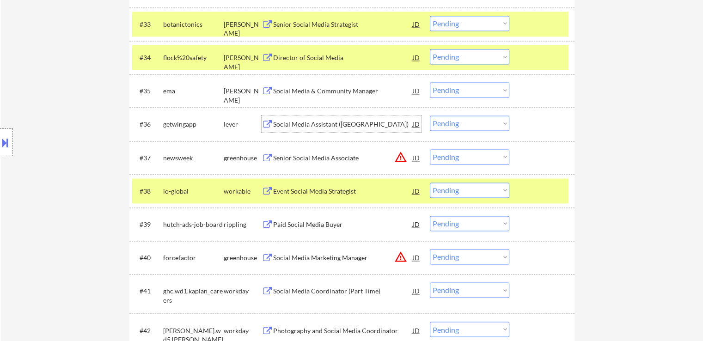
click at [304, 120] on div "Social Media Assistant (US)" at bounding box center [343, 124] width 140 height 9
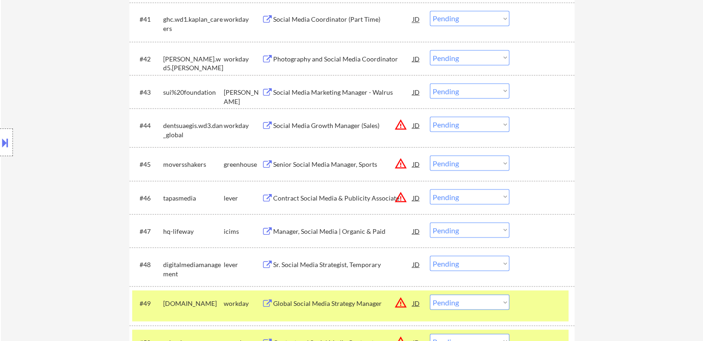
scroll to position [1757, 0]
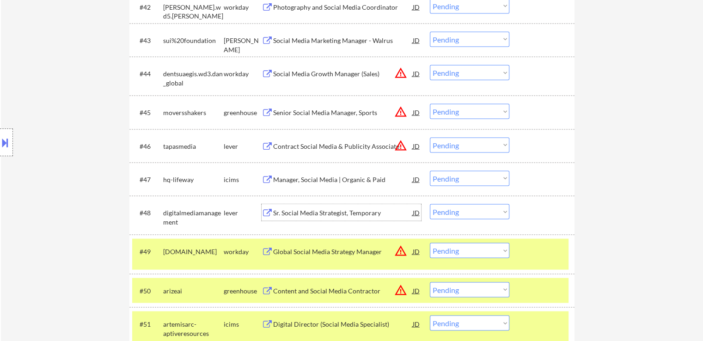
drag, startPoint x: 307, startPoint y: 220, endPoint x: 309, endPoint y: 213, distance: 7.0
click at [307, 218] on div "Sr. Social Media Strategist, Temporary" at bounding box center [343, 212] width 140 height 17
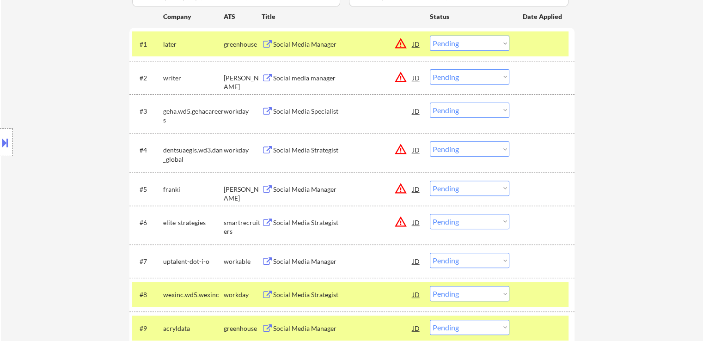
scroll to position [540, 0]
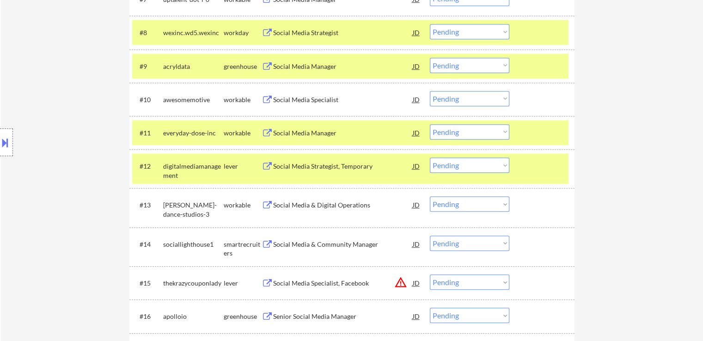
drag, startPoint x: 461, startPoint y: 172, endPoint x: 425, endPoint y: 165, distance: 36.3
click at [461, 172] on select "Choose an option... Pending Applied Excluded (Questions) Excluded (Expired) Exc…" at bounding box center [470, 165] width 80 height 15
click at [430, 158] on select "Choose an option... Pending Applied Excluded (Questions) Excluded (Expired) Exc…" at bounding box center [470, 165] width 80 height 15
select select ""pending""
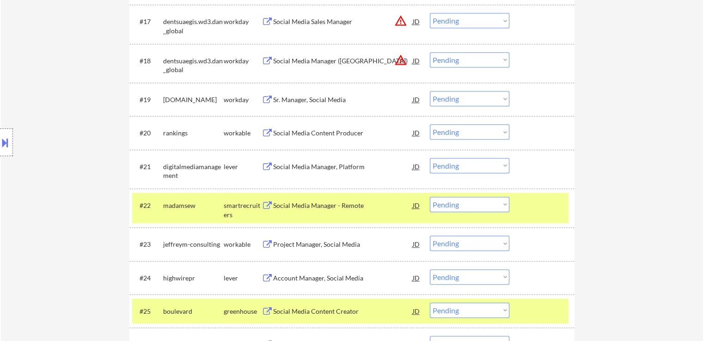
scroll to position [879, 0]
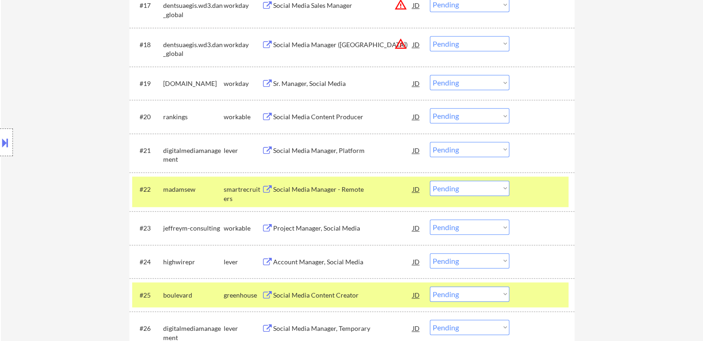
click at [359, 148] on div "Social Media Manager, Platform" at bounding box center [343, 150] width 140 height 9
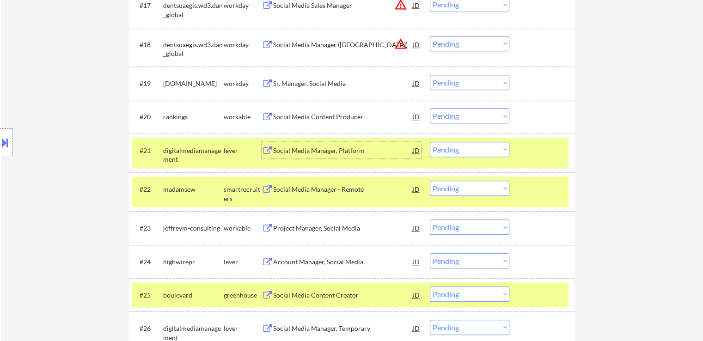
click at [303, 326] on div "Social Media Manager, Temporary" at bounding box center [343, 328] width 140 height 9
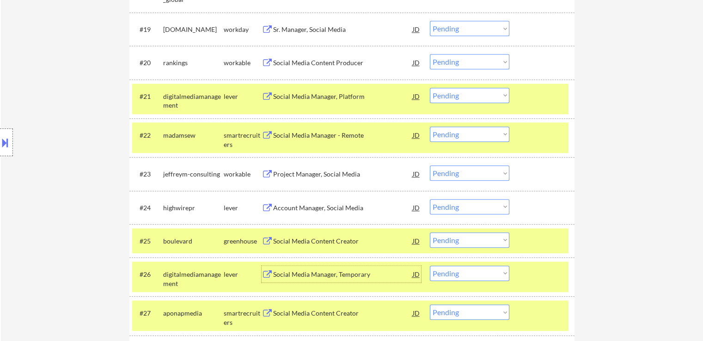
scroll to position [1017, 0]
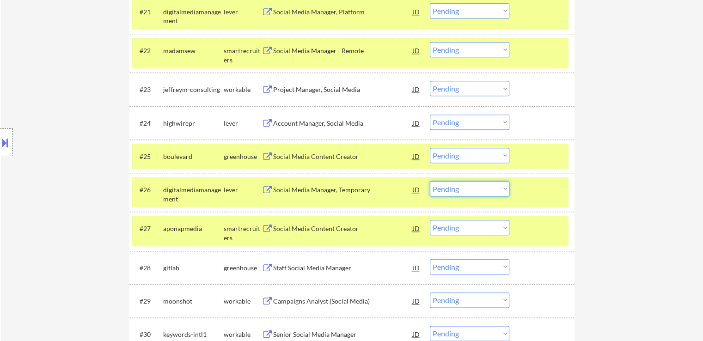
drag, startPoint x: 483, startPoint y: 194, endPoint x: 476, endPoint y: 187, distance: 9.5
click at [483, 194] on select "Choose an option... Pending Applied Excluded (Questions) Excluded (Expired) Exc…" at bounding box center [470, 188] width 80 height 15
click at [430, 181] on select "Choose an option... Pending Applied Excluded (Questions) Excluded (Expired) Exc…" at bounding box center [470, 188] width 80 height 15
select select ""pending""
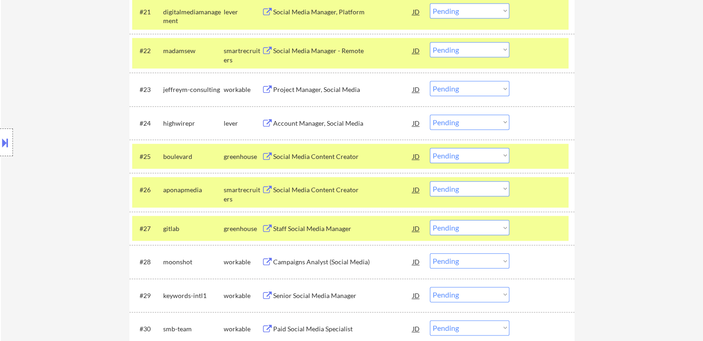
drag, startPoint x: 496, startPoint y: 125, endPoint x: 474, endPoint y: 113, distance: 25.2
click at [492, 121] on select "Choose an option... Pending Applied Excluded (Questions) Excluded (Expired) Exc…" at bounding box center [470, 122] width 80 height 15
click at [430, 115] on select "Choose an option... Pending Applied Excluded (Questions) Excluded (Expired) Exc…" at bounding box center [470, 122] width 80 height 15
select select ""pending""
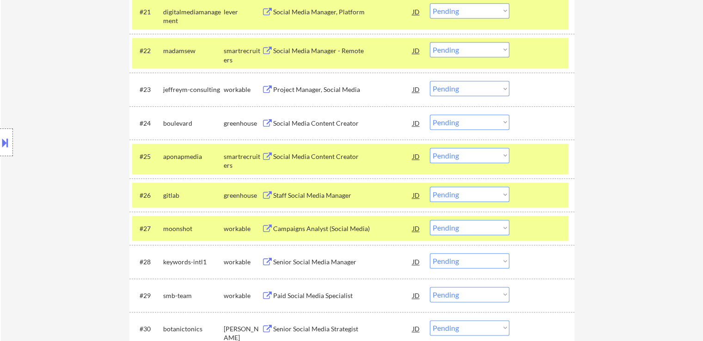
scroll to position [1209, 0]
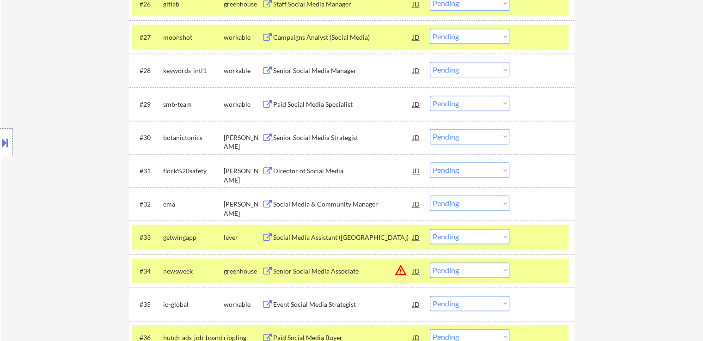
drag, startPoint x: 470, startPoint y: 172, endPoint x: 456, endPoint y: 170, distance: 13.5
click at [473, 172] on select "Choose an option... Pending Applied Excluded (Questions) Excluded (Expired) Exc…" at bounding box center [470, 169] width 80 height 15
click at [430, 162] on select "Choose an option... Pending Applied Excluded (Questions) Excluded (Expired) Exc…" at bounding box center [470, 169] width 80 height 15
select select ""pending""
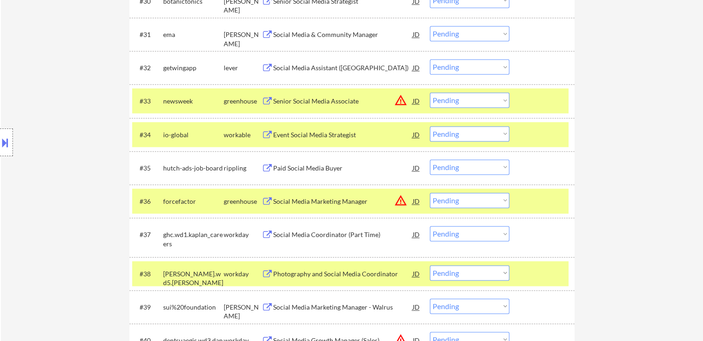
scroll to position [1347, 0]
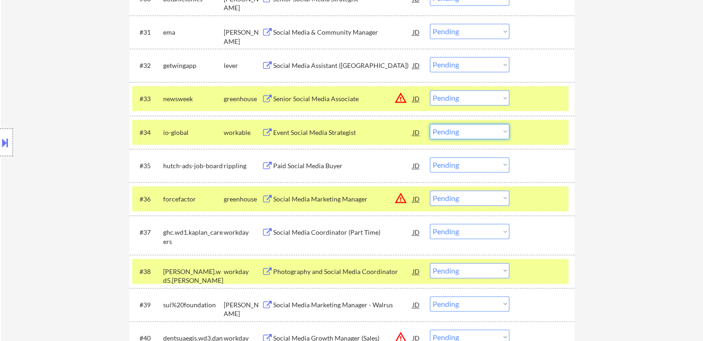
click at [467, 133] on select "Choose an option... Pending Applied Excluded (Questions) Excluded (Expired) Exc…" at bounding box center [470, 131] width 80 height 15
click at [430, 124] on select "Choose an option... Pending Applied Excluded (Questions) Excluded (Expired) Exc…" at bounding box center [470, 131] width 80 height 15
select select ""pending""
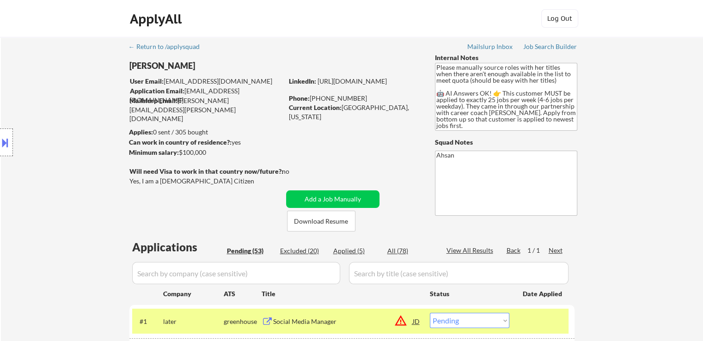
scroll to position [1209, 0]
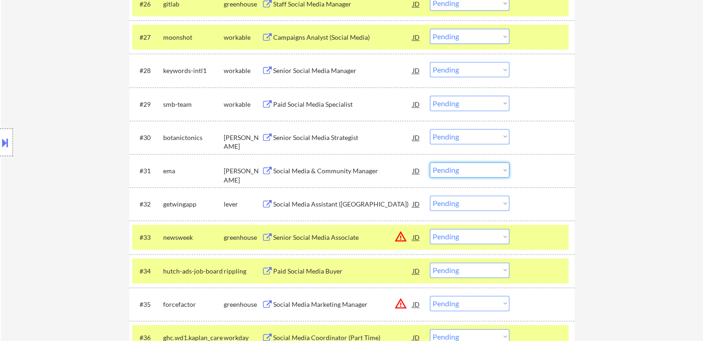
drag, startPoint x: 457, startPoint y: 167, endPoint x: 459, endPoint y: 175, distance: 8.5
click at [458, 166] on select "Choose an option... Pending Applied Excluded (Questions) Excluded (Expired) Exc…" at bounding box center [470, 169] width 80 height 15
click at [430, 162] on select "Choose an option... Pending Applied Excluded (Questions) Excluded (Expired) Exc…" at bounding box center [470, 169] width 80 height 15
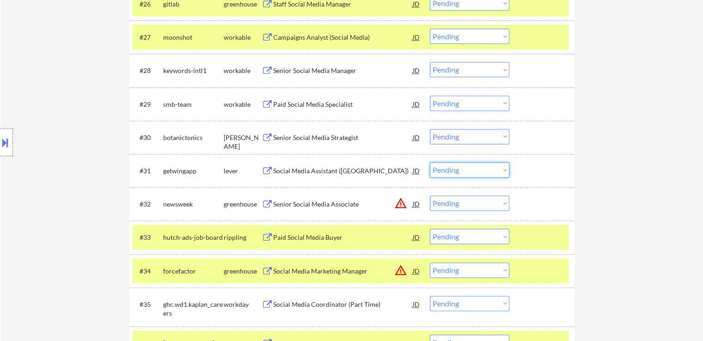
click at [454, 173] on select "Choose an option... Pending Applied Excluded (Questions) Excluded (Expired) Exc…" at bounding box center [470, 169] width 80 height 15
click at [430, 162] on select "Choose an option... Pending Applied Excluded (Questions) Excluded (Expired) Exc…" at bounding box center [470, 169] width 80 height 15
select select ""pending""
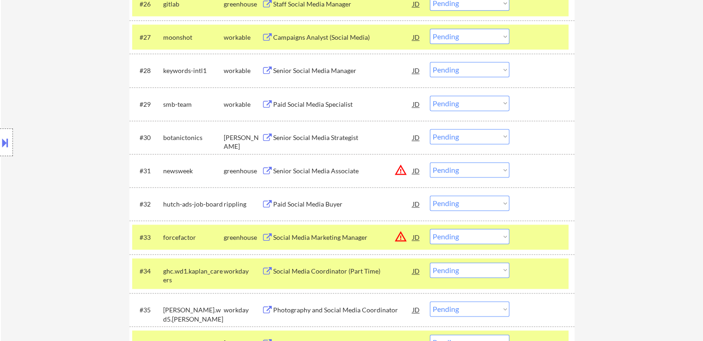
scroll to position [1559, 0]
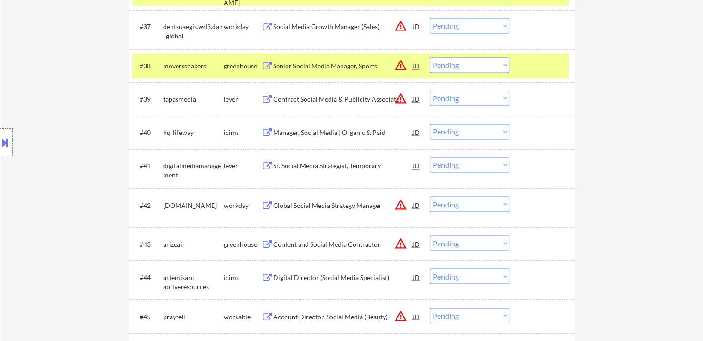
drag, startPoint x: 466, startPoint y: 165, endPoint x: 453, endPoint y: 164, distance: 12.5
click at [466, 165] on select "Choose an option... Pending Applied Excluded (Questions) Excluded (Expired) Exc…" at bounding box center [470, 164] width 80 height 15
click at [430, 157] on select "Choose an option... Pending Applied Excluded (Questions) Excluded (Expired) Exc…" at bounding box center [470, 164] width 80 height 15
select select ""pending""
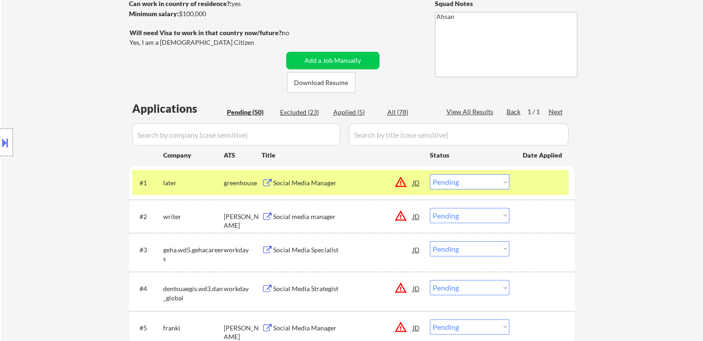
scroll to position [1175, 0]
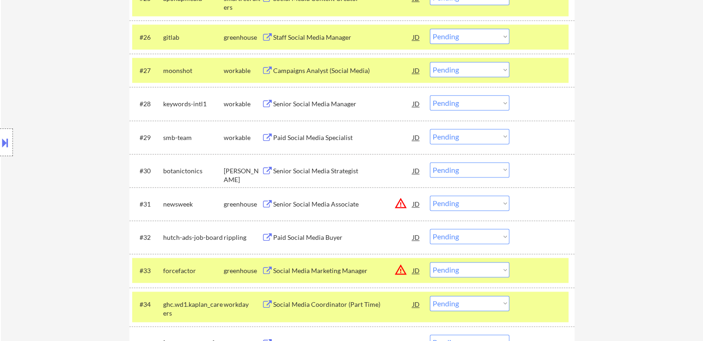
click at [307, 173] on div "Senior Social Media Strategist" at bounding box center [343, 170] width 140 height 9
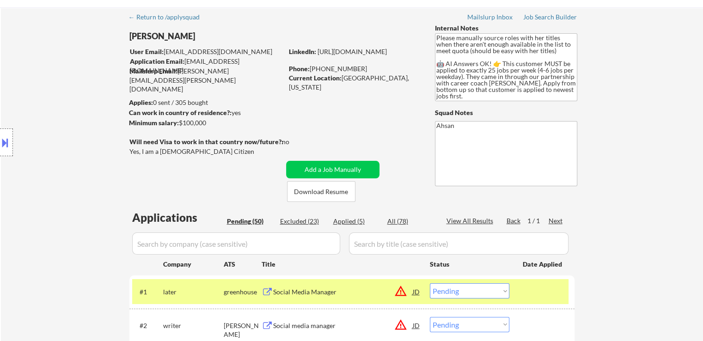
scroll to position [0, 0]
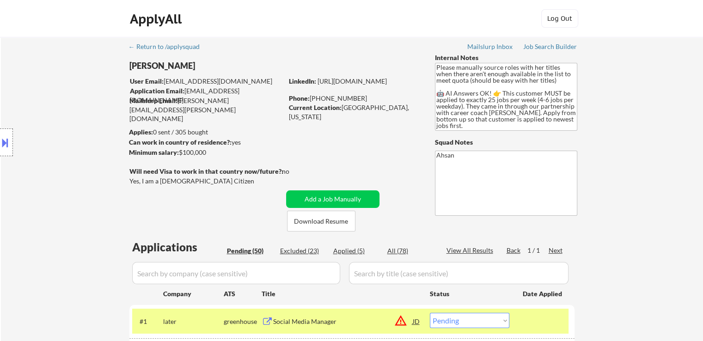
drag, startPoint x: 209, startPoint y: 152, endPoint x: 180, endPoint y: 152, distance: 28.7
click at [180, 152] on div "Minimum salary: $100,000" at bounding box center [206, 152] width 154 height 9
copy div "$100,000"
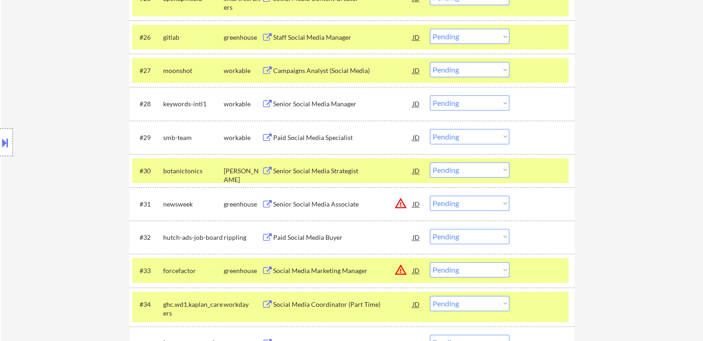
click at [462, 170] on select "Choose an option... Pending Applied Excluded (Questions) Excluded (Expired) Exc…" at bounding box center [470, 169] width 80 height 15
select select ""applied""
click at [430, 162] on select "Choose an option... Pending Applied Excluded (Questions) Excluded (Expired) Exc…" at bounding box center [470, 169] width 80 height 15
click at [466, 196] on select "Choose an option... Pending Applied Excluded (Questions) Excluded (Expired) Exc…" at bounding box center [470, 203] width 80 height 15
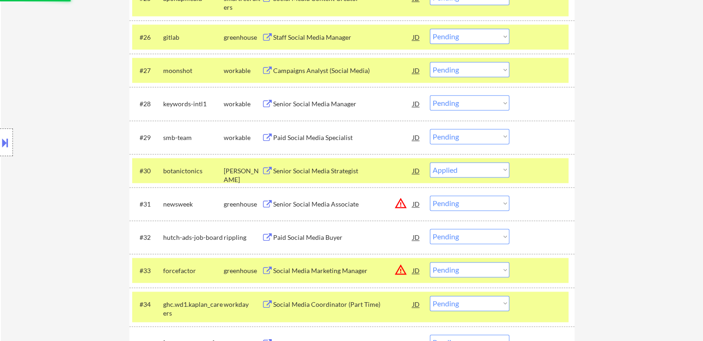
click at [466, 205] on select "Choose an option... Pending Applied Excluded (Questions) Excluded (Expired) Exc…" at bounding box center [470, 203] width 80 height 15
select select ""excluded__location_""
click at [430, 196] on select "Choose an option... Pending Applied Excluded (Questions) Excluded (Expired) Exc…" at bounding box center [470, 203] width 80 height 15
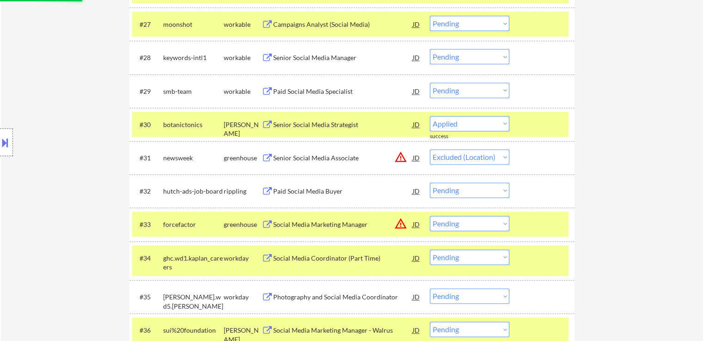
click at [474, 229] on select "Choose an option... Pending Applied Excluded (Questions) Excluded (Expired) Exc…" at bounding box center [470, 223] width 80 height 15
select select ""pending""
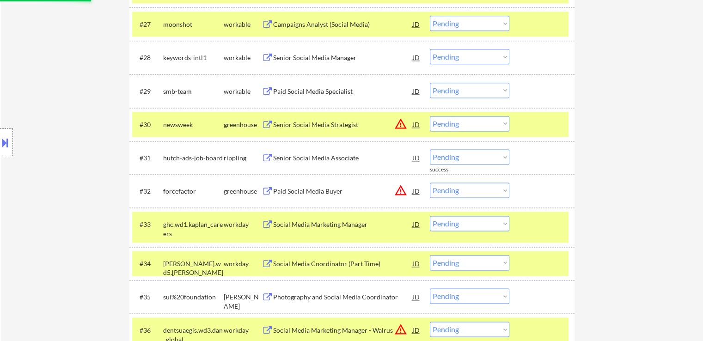
drag, startPoint x: 636, startPoint y: 155, endPoint x: 618, endPoint y: 174, distance: 26.8
select select ""pending""
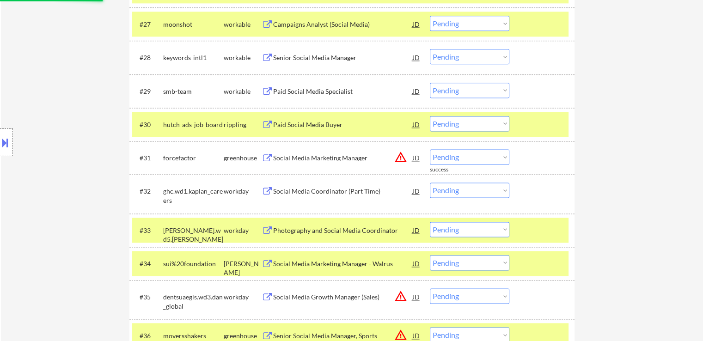
click at [472, 157] on select "Choose an option... Pending Applied Excluded (Questions) Excluded (Expired) Exc…" at bounding box center [470, 156] width 80 height 15
click at [430, 149] on select "Choose an option... Pending Applied Excluded (Questions) Excluded (Expired) Exc…" at bounding box center [470, 156] width 80 height 15
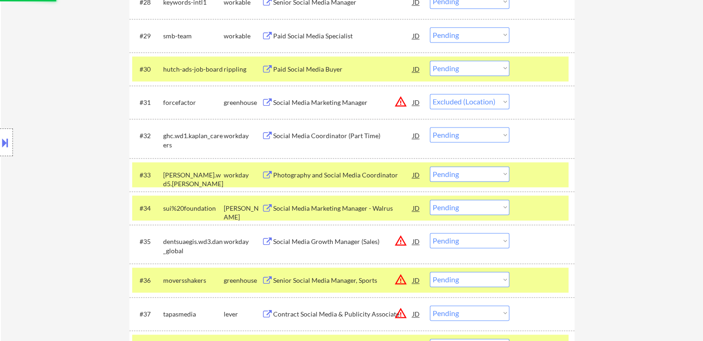
scroll to position [1314, 0]
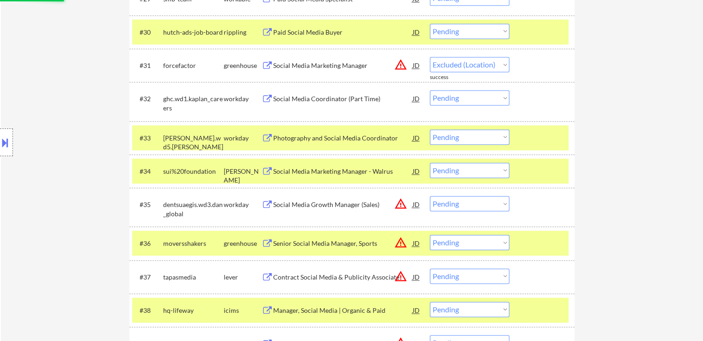
select select ""pending""
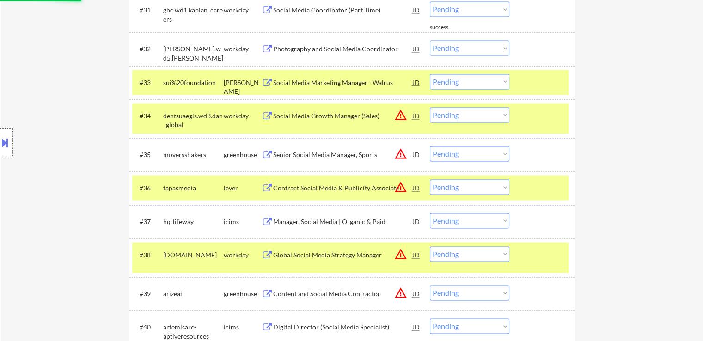
scroll to position [1386, 0]
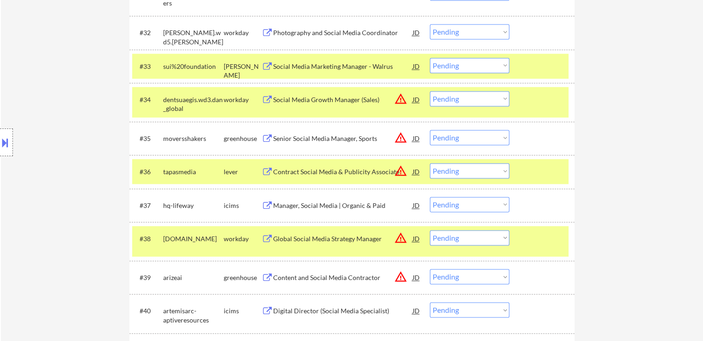
click at [457, 99] on select "Choose an option... Pending Applied Excluded (Questions) Excluded (Expired) Exc…" at bounding box center [470, 98] width 80 height 15
click at [430, 91] on select "Choose an option... Pending Applied Excluded (Questions) Excluded (Expired) Exc…" at bounding box center [470, 98] width 80 height 15
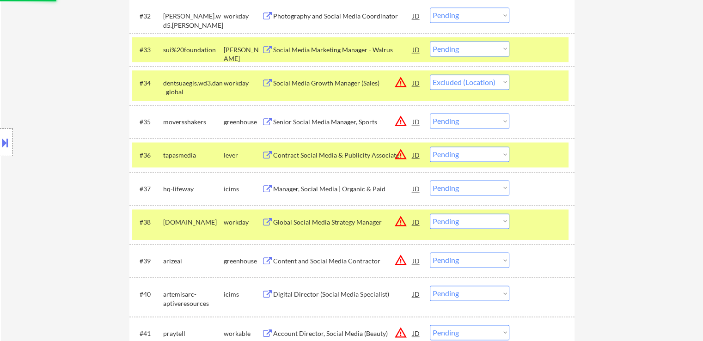
scroll to position [1432, 0]
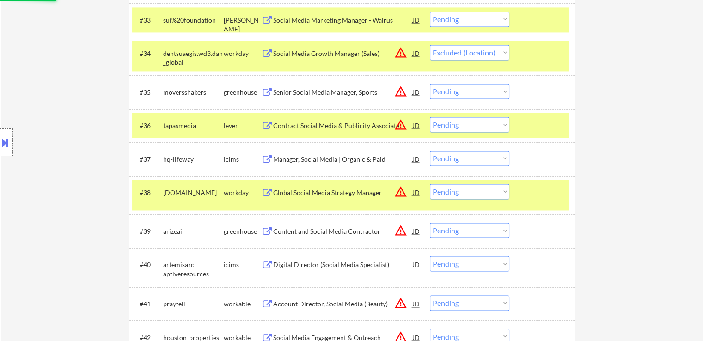
select select ""pending""
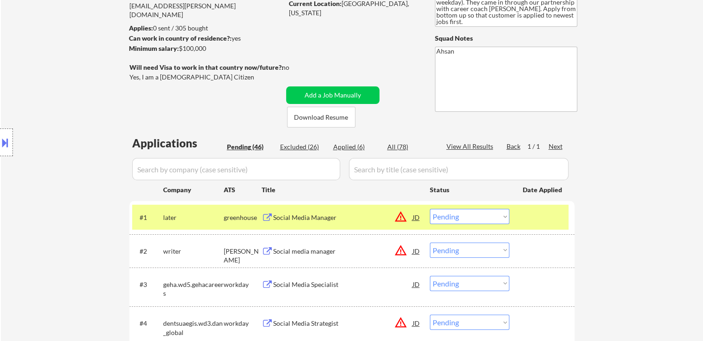
scroll to position [137, 0]
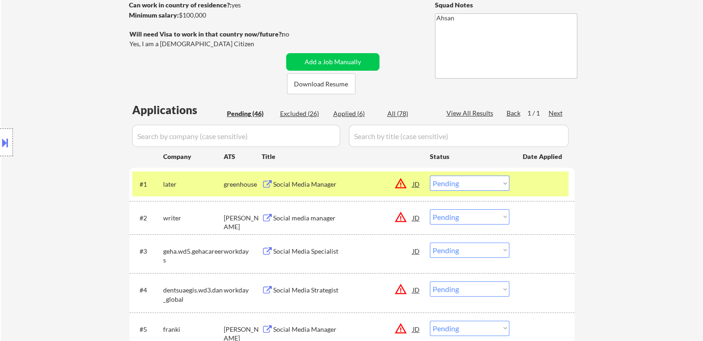
drag, startPoint x: 485, startPoint y: 180, endPoint x: 485, endPoint y: 186, distance: 5.6
click at [485, 180] on select "Choose an option... Pending Applied Excluded (Questions) Excluded (Expired) Exc…" at bounding box center [470, 183] width 80 height 15
click at [430, 176] on select "Choose an option... Pending Applied Excluded (Questions) Excluded (Expired) Exc…" at bounding box center [470, 183] width 80 height 15
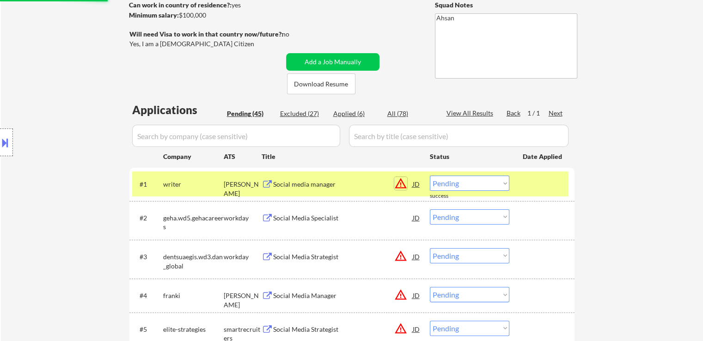
click at [399, 181] on button "warning_amber" at bounding box center [400, 183] width 13 height 13
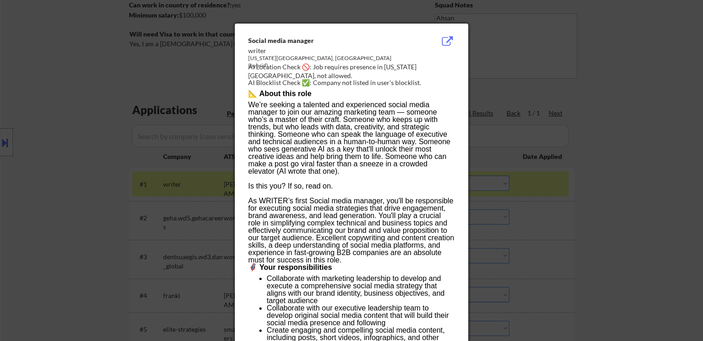
click at [603, 172] on div at bounding box center [351, 170] width 703 height 341
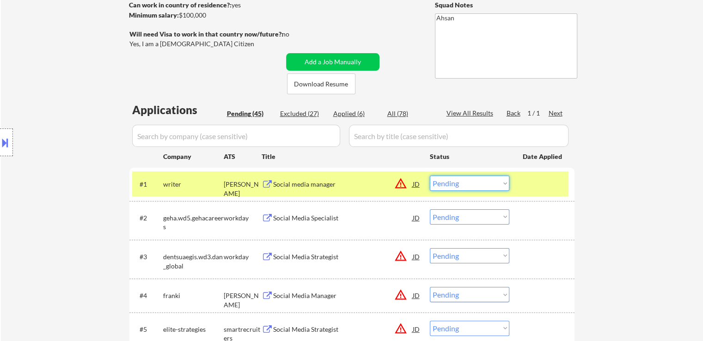
click at [464, 185] on select "Choose an option... Pending Applied Excluded (Questions) Excluded (Expired) Exc…" at bounding box center [470, 183] width 80 height 15
click at [430, 176] on select "Choose an option... Pending Applied Excluded (Questions) Excluded (Expired) Exc…" at bounding box center [470, 183] width 80 height 15
select select ""pending""
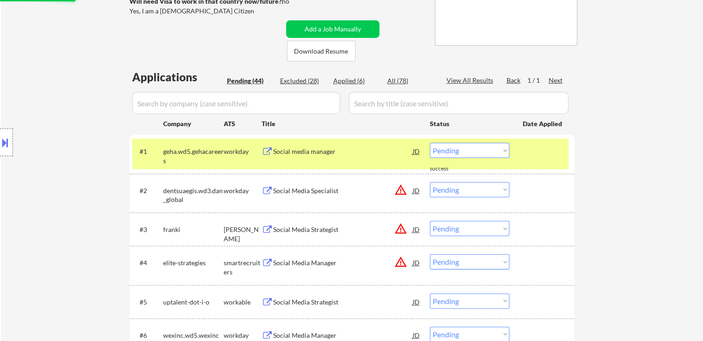
scroll to position [184, 0]
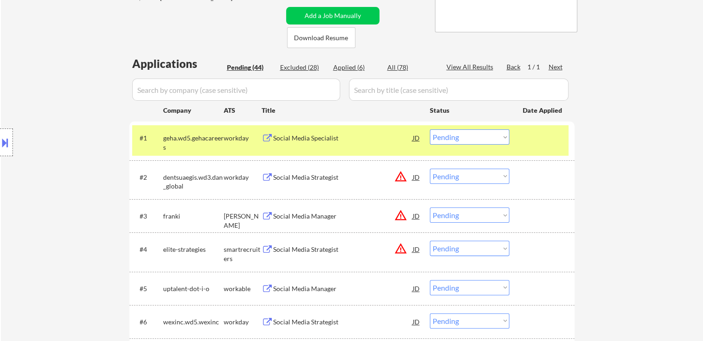
click at [467, 178] on select "Choose an option... Pending Applied Excluded (Questions) Excluded (Expired) Exc…" at bounding box center [470, 176] width 80 height 15
click at [430, 169] on select "Choose an option... Pending Applied Excluded (Questions) Excluded (Expired) Exc…" at bounding box center [470, 176] width 80 height 15
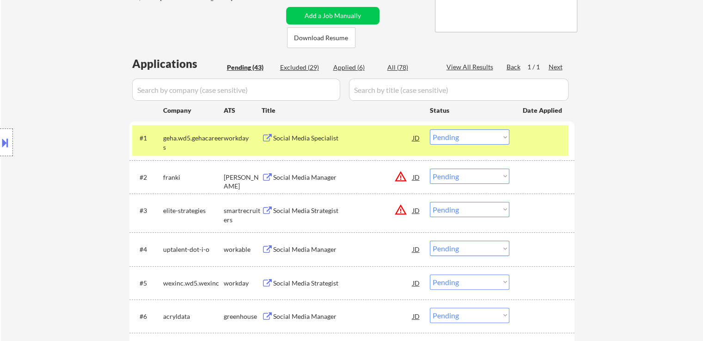
click at [474, 172] on select "Choose an option... Pending Applied Excluded (Questions) Excluded (Expired) Exc…" at bounding box center [470, 176] width 80 height 15
click at [430, 169] on select "Choose an option... Pending Applied Excluded (Questions) Excluded (Expired) Exc…" at bounding box center [470, 176] width 80 height 15
drag, startPoint x: 678, startPoint y: 188, endPoint x: 505, endPoint y: 194, distance: 172.6
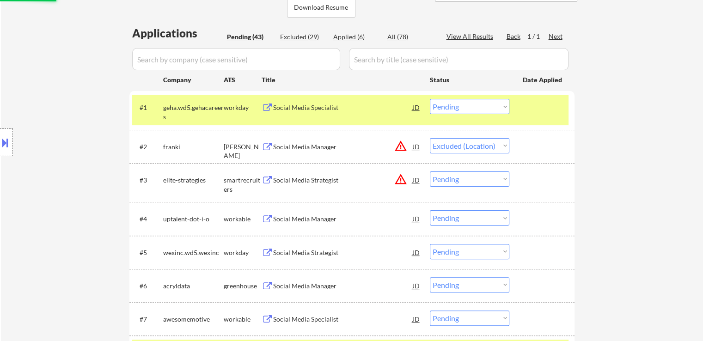
scroll to position [230, 0]
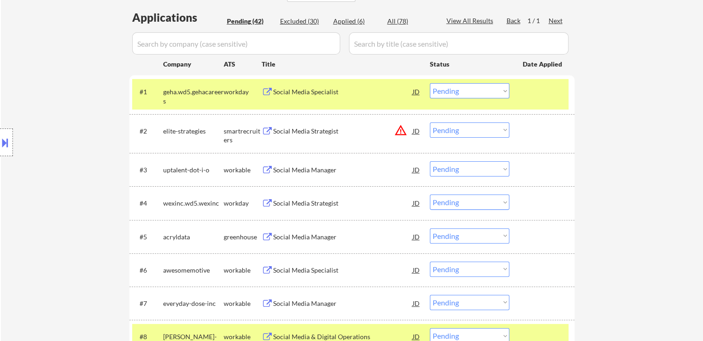
click at [453, 130] on select "Choose an option... Pending Applied Excluded (Questions) Excluded (Expired) Exc…" at bounding box center [470, 130] width 80 height 15
click at [430, 123] on select "Choose an option... Pending Applied Excluded (Questions) Excluded (Expired) Exc…" at bounding box center [470, 130] width 80 height 15
select select ""pending""
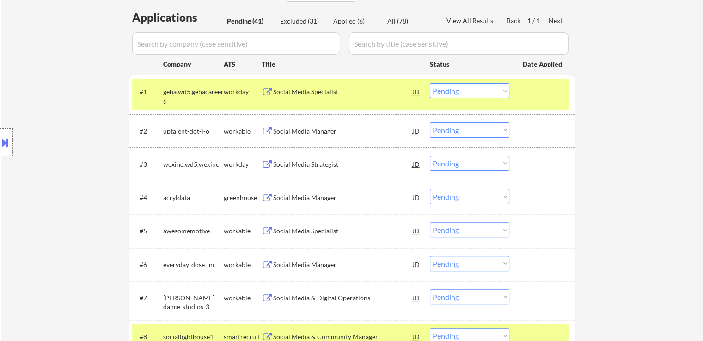
click at [294, 129] on div "Social Media Manager" at bounding box center [343, 131] width 140 height 9
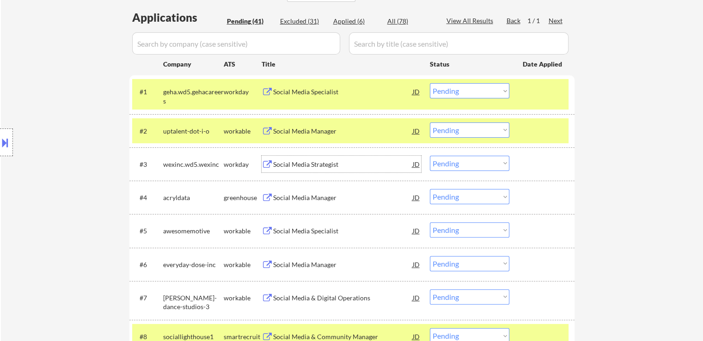
click at [296, 164] on div "Social Media Strategist" at bounding box center [343, 164] width 140 height 9
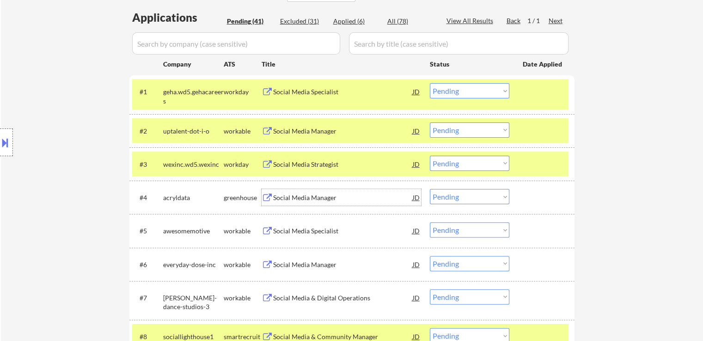
click at [298, 198] on div "Social Media Manager" at bounding box center [343, 197] width 140 height 9
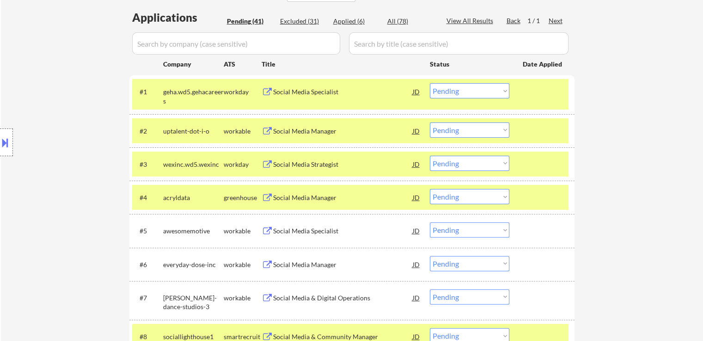
click at [297, 232] on div "Social Media Specialist" at bounding box center [343, 231] width 140 height 9
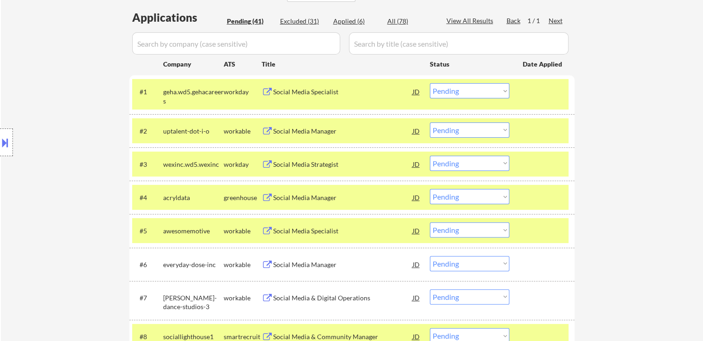
drag, startPoint x: 294, startPoint y: 262, endPoint x: 331, endPoint y: 250, distance: 39.3
click at [293, 261] on div "Social Media Manager" at bounding box center [343, 264] width 140 height 9
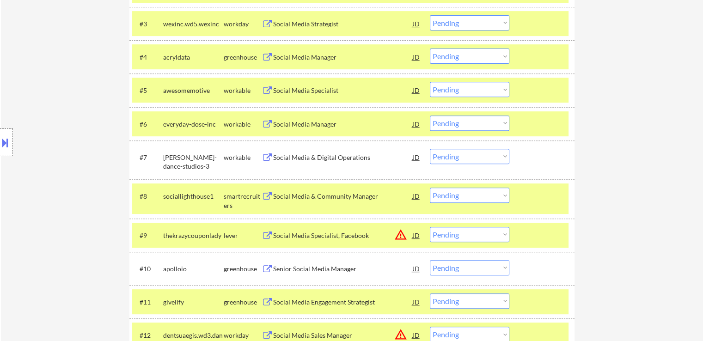
scroll to position [507, 0]
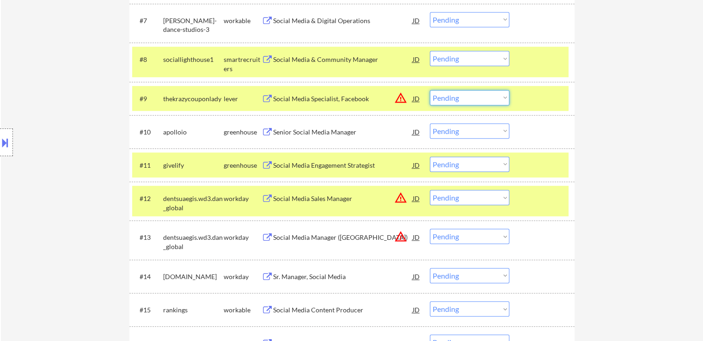
click at [454, 95] on select "Choose an option... Pending Applied Excluded (Questions) Excluded (Expired) Exc…" at bounding box center [470, 97] width 80 height 15
click at [430, 90] on select "Choose an option... Pending Applied Excluded (Questions) Excluded (Expired) Exc…" at bounding box center [470, 97] width 80 height 15
select select ""pending""
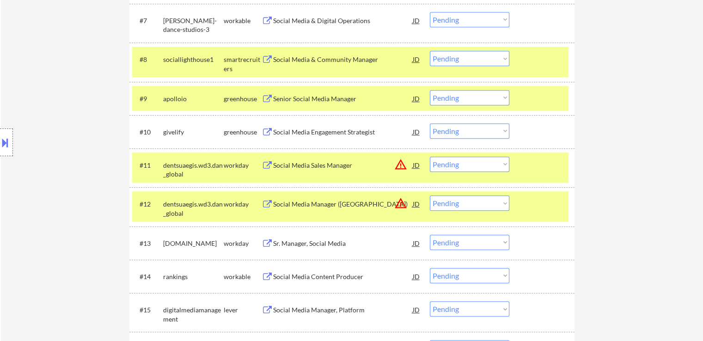
scroll to position [223, 0]
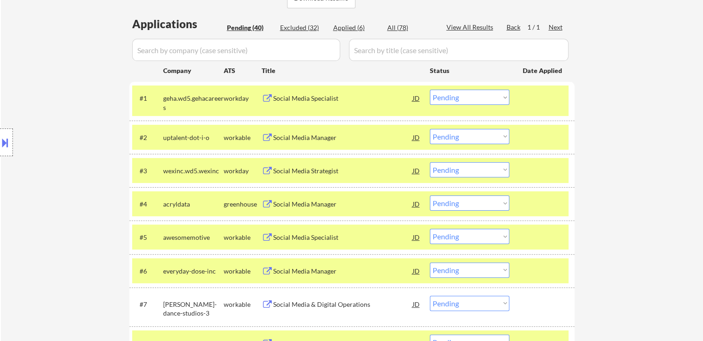
drag, startPoint x: 462, startPoint y: 172, endPoint x: 460, endPoint y: 166, distance: 6.0
click at [462, 172] on select "Choose an option... Pending Applied Excluded (Questions) Excluded (Expired) Exc…" at bounding box center [470, 169] width 80 height 15
click at [430, 162] on select "Choose an option... Pending Applied Excluded (Questions) Excluded (Expired) Exc…" at bounding box center [470, 169] width 80 height 15
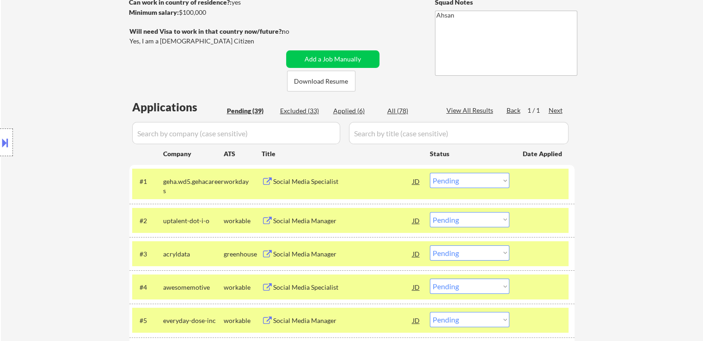
scroll to position [185, 0]
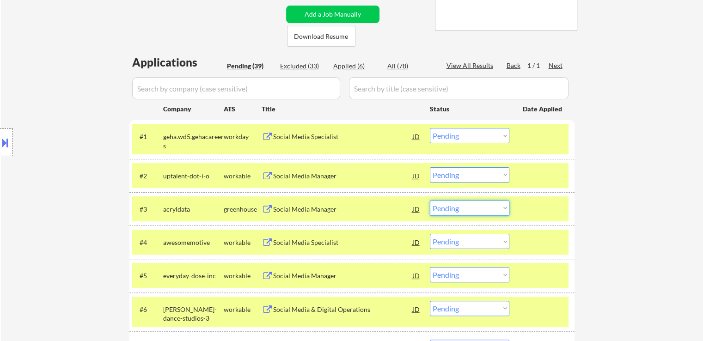
drag, startPoint x: 449, startPoint y: 205, endPoint x: 449, endPoint y: 213, distance: 7.9
click at [449, 206] on select "Choose an option... Pending Applied Excluded (Questions) Excluded (Expired) Exc…" at bounding box center [470, 208] width 80 height 15
click at [430, 201] on select "Choose an option... Pending Applied Excluded (Questions) Excluded (Expired) Exc…" at bounding box center [470, 208] width 80 height 15
select select ""pending""
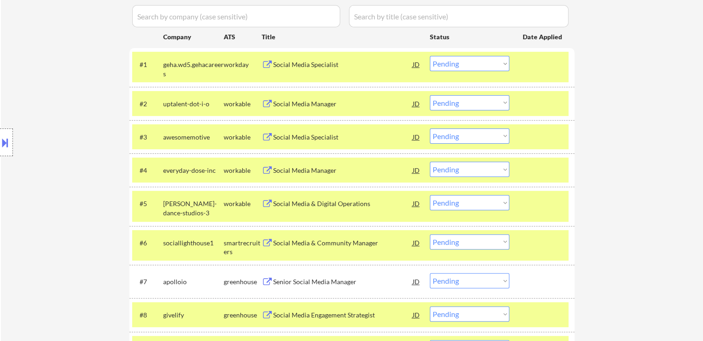
scroll to position [277, 0]
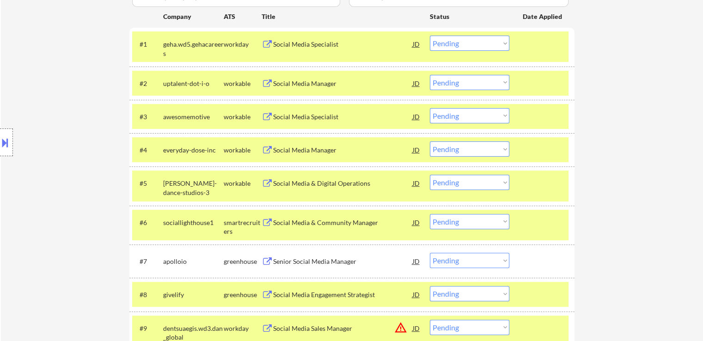
click at [470, 150] on select "Choose an option... Pending Applied Excluded (Questions) Excluded (Expired) Exc…" at bounding box center [470, 148] width 80 height 15
click at [430, 141] on select "Choose an option... Pending Applied Excluded (Questions) Excluded (Expired) Exc…" at bounding box center [470, 148] width 80 height 15
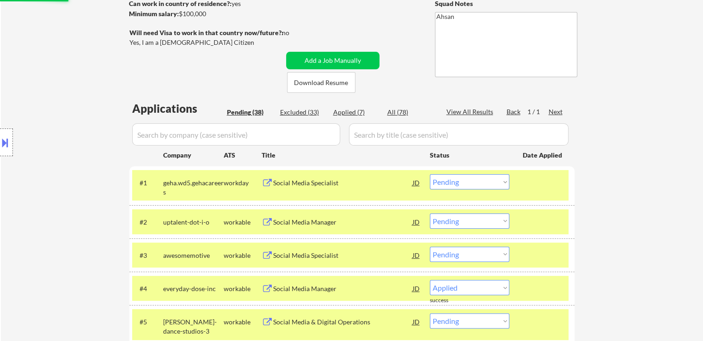
select select ""pending""
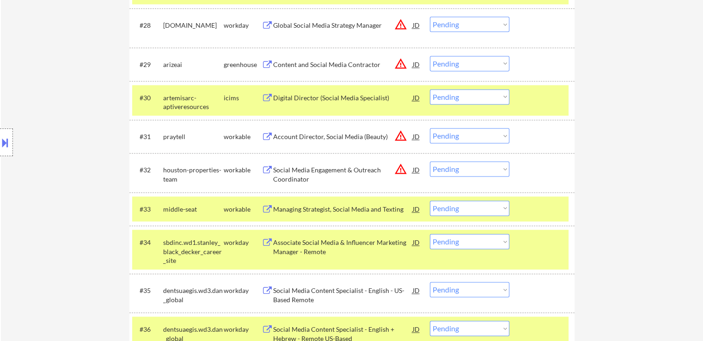
scroll to position [1202, 0]
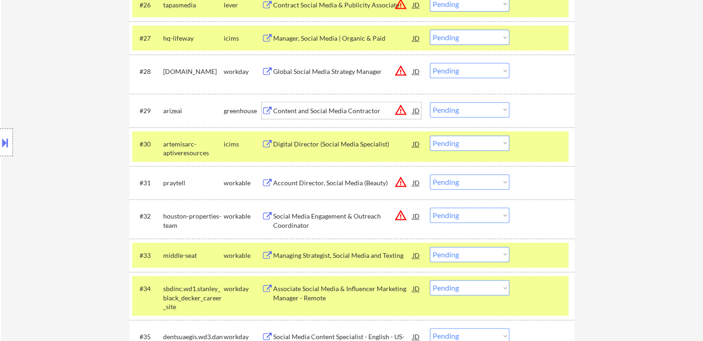
click at [307, 109] on div "Content and Social Media Contractor" at bounding box center [343, 110] width 140 height 9
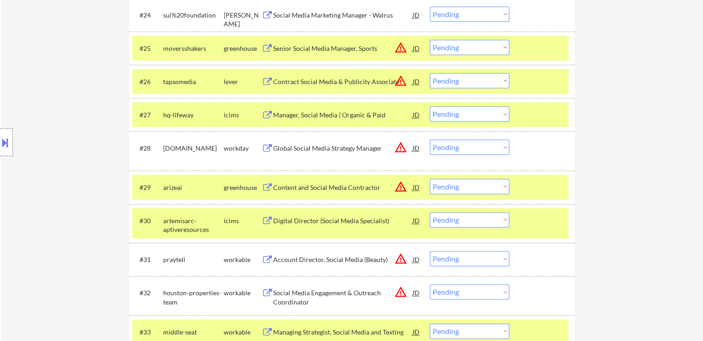
scroll to position [1110, 0]
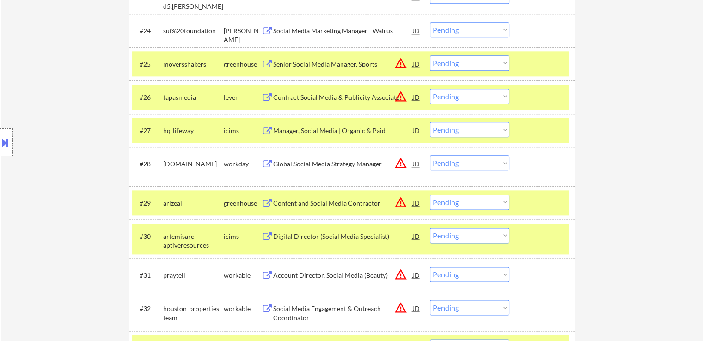
click at [332, 98] on div "Contract Social Media & Publicity Associate" at bounding box center [343, 97] width 140 height 9
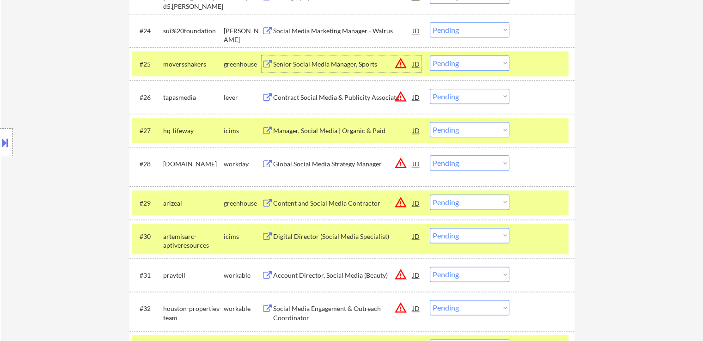
click at [328, 64] on div "Senior Social Media Manager, Sports" at bounding box center [343, 64] width 140 height 9
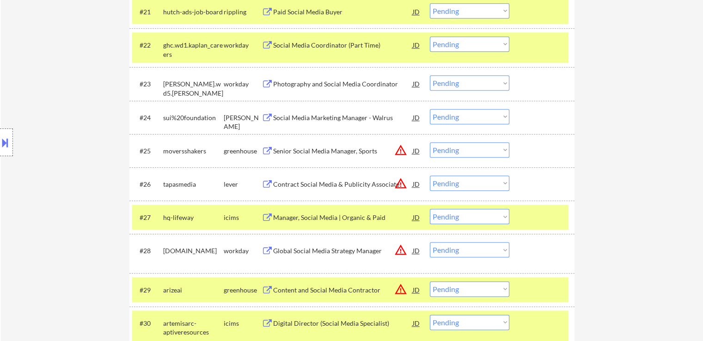
scroll to position [1017, 0]
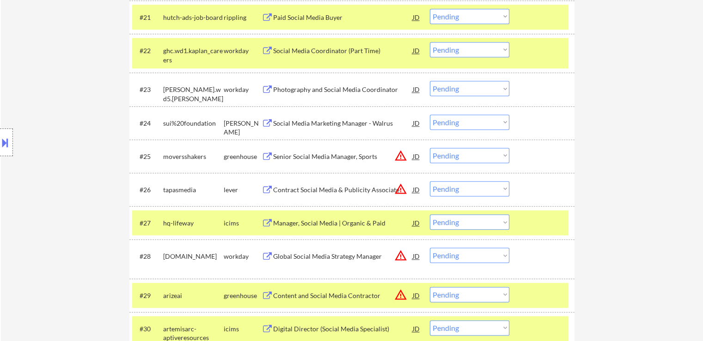
click at [333, 121] on div "Social Media Marketing Manager - Walrus" at bounding box center [343, 123] width 140 height 9
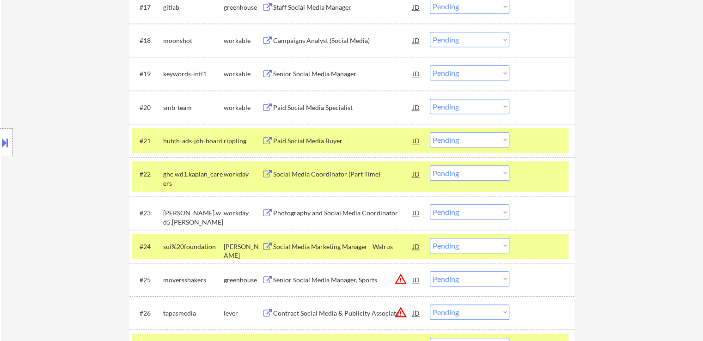
scroll to position [879, 0]
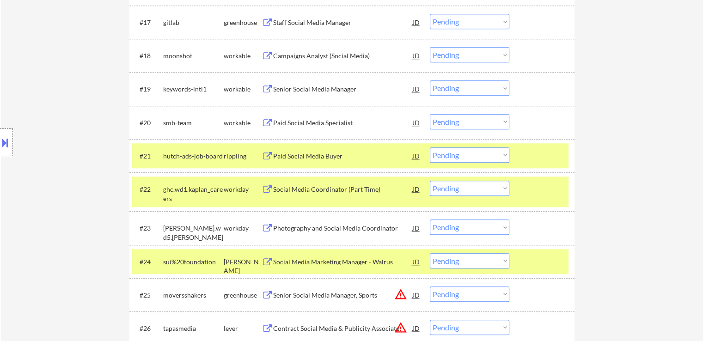
click at [319, 122] on div "Paid Social Media Specialist" at bounding box center [343, 122] width 140 height 9
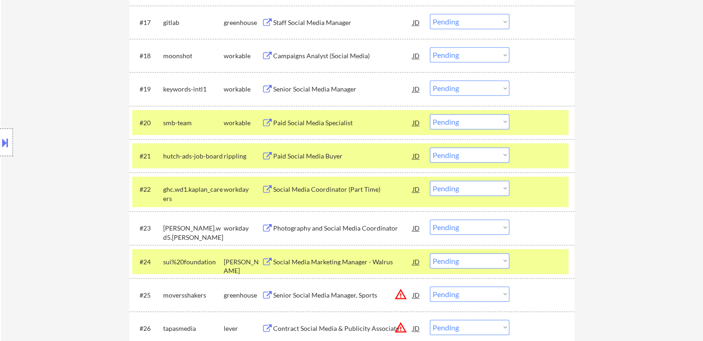
click at [315, 90] on div "Senior Social Media Manager" at bounding box center [343, 89] width 140 height 9
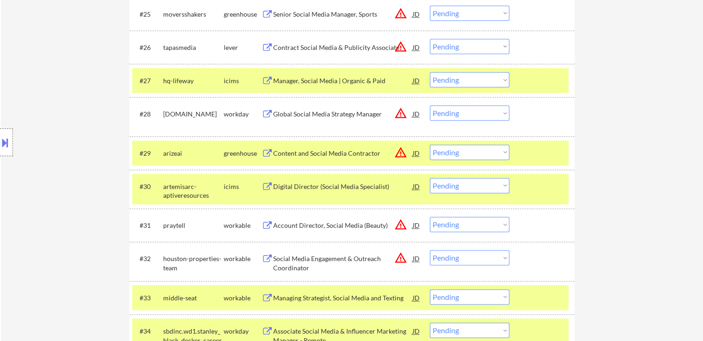
scroll to position [1188, 0]
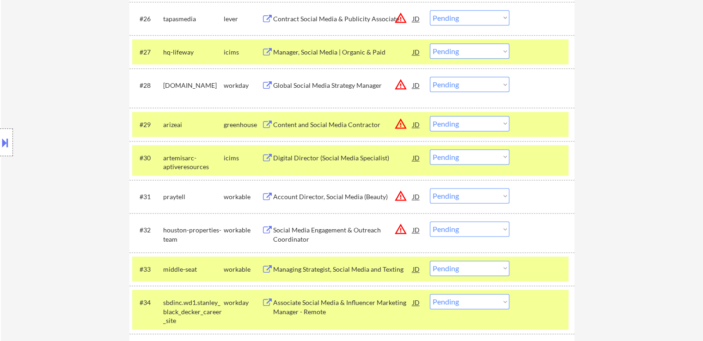
click at [449, 127] on select "Choose an option... Pending Applied Excluded (Questions) Excluded (Expired) Exc…" at bounding box center [470, 123] width 80 height 15
click at [430, 116] on select "Choose an option... Pending Applied Excluded (Questions) Excluded (Expired) Exc…" at bounding box center [470, 123] width 80 height 15
select select ""pending""
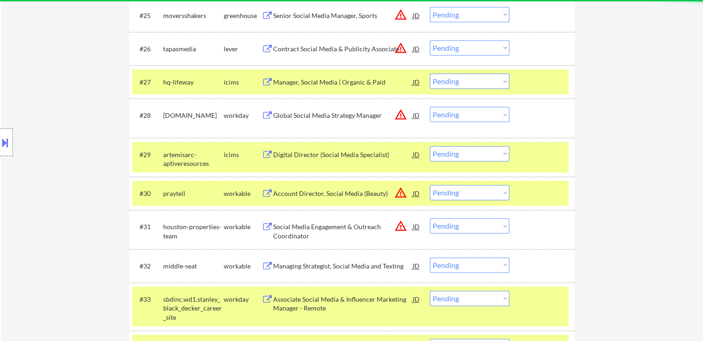
scroll to position [1142, 0]
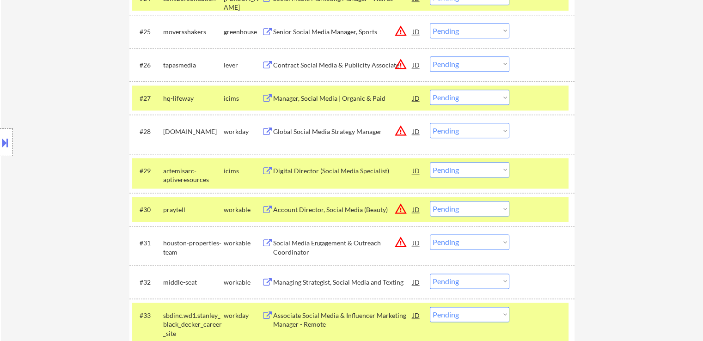
click at [452, 63] on select "Choose an option... Pending Applied Excluded (Questions) Excluded (Expired) Exc…" at bounding box center [470, 63] width 80 height 15
click at [430, 56] on select "Choose an option... Pending Applied Excluded (Questions) Excluded (Expired) Exc…" at bounding box center [470, 63] width 80 height 15
select select ""pending""
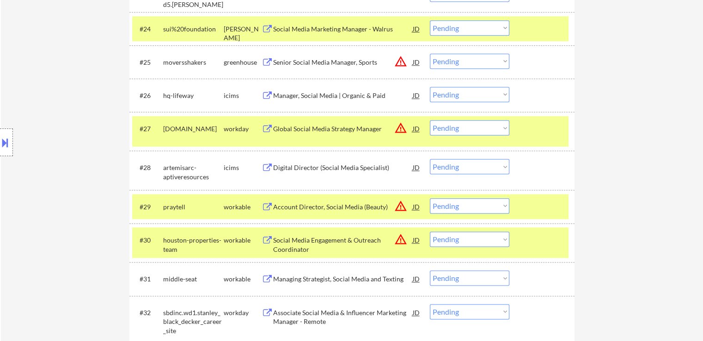
scroll to position [1096, 0]
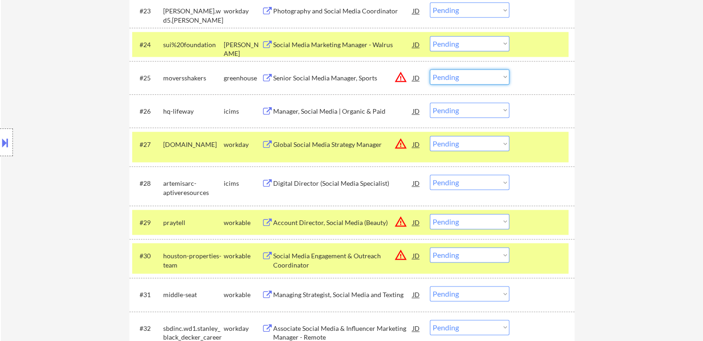
click at [451, 80] on select "Choose an option... Pending Applied Excluded (Questions) Excluded (Expired) Exc…" at bounding box center [470, 76] width 80 height 15
click at [430, 69] on select "Choose an option... Pending Applied Excluded (Questions) Excluded (Expired) Exc…" at bounding box center [470, 76] width 80 height 15
select select ""pending""
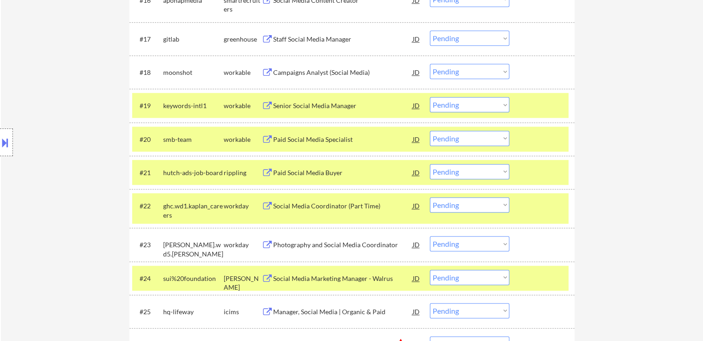
scroll to position [877, 0]
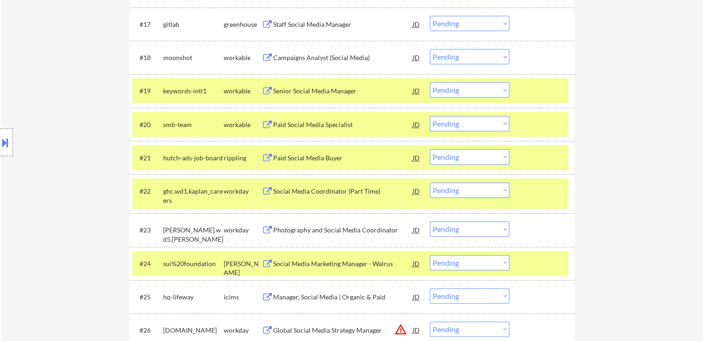
click at [450, 128] on select "Choose an option... Pending Applied Excluded (Questions) Excluded (Expired) Exc…" at bounding box center [470, 123] width 80 height 15
click at [430, 116] on select "Choose an option... Pending Applied Excluded (Questions) Excluded (Expired) Exc…" at bounding box center [470, 123] width 80 height 15
select select ""pending""
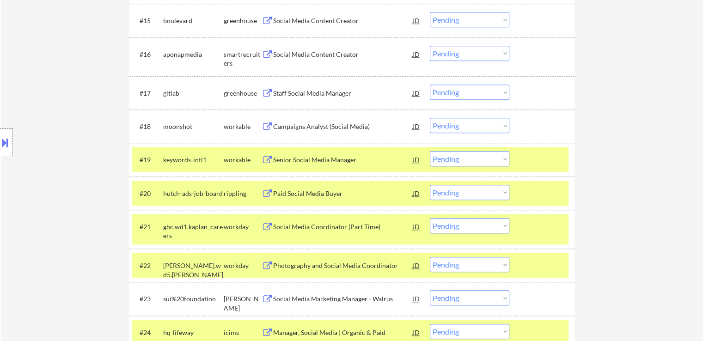
scroll to position [784, 0]
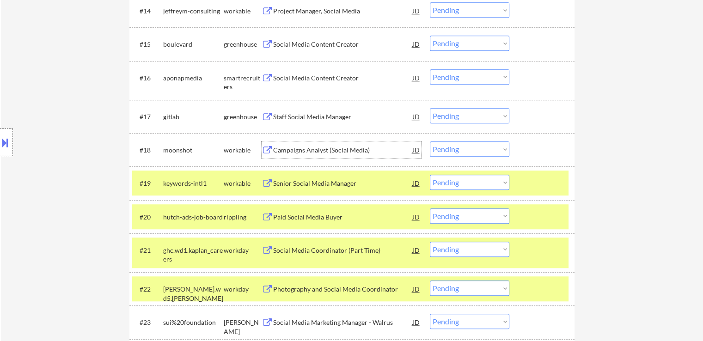
click at [323, 148] on div "Campaigns Analyst (Social Media)" at bounding box center [343, 150] width 140 height 9
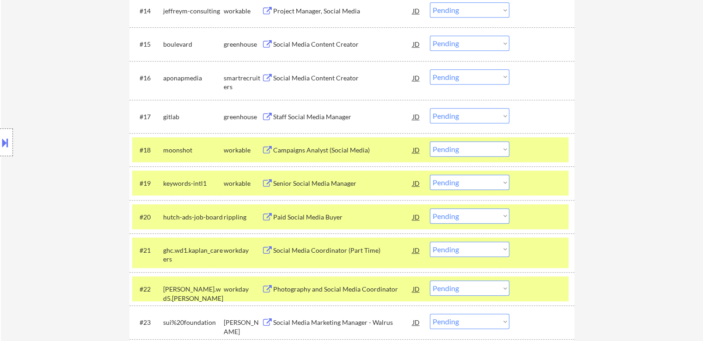
click at [307, 113] on div "Staff Social Media Manager" at bounding box center [343, 116] width 140 height 9
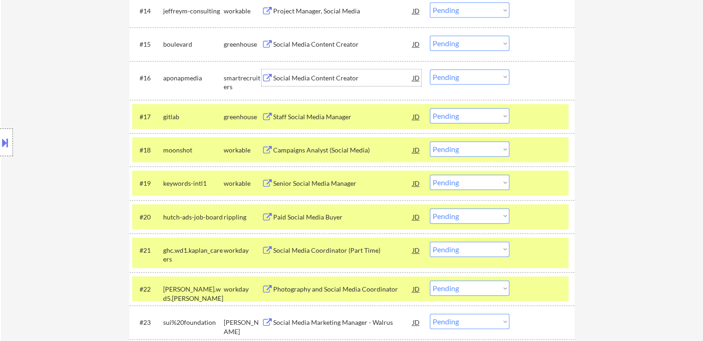
click at [320, 76] on div "Social Media Content Creator" at bounding box center [343, 78] width 140 height 9
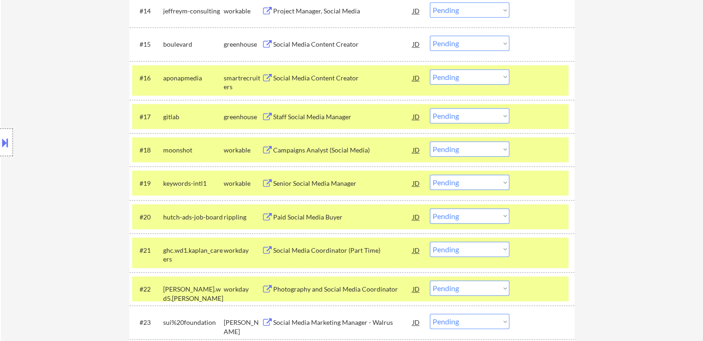
click at [324, 43] on div "Social Media Content Creator" at bounding box center [343, 44] width 140 height 9
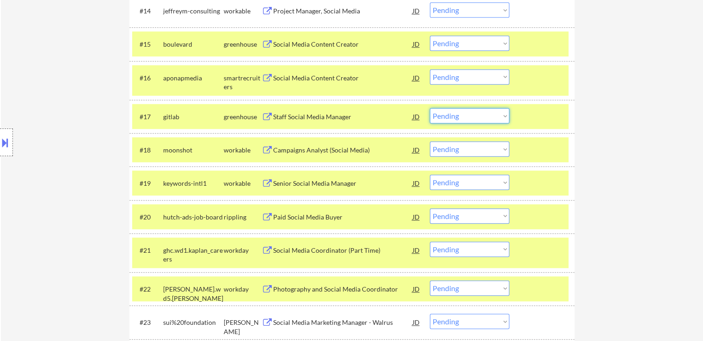
click at [456, 114] on select "Choose an option... Pending Applied Excluded (Questions) Excluded (Expired) Exc…" at bounding box center [470, 115] width 80 height 15
click at [430, 108] on select "Choose an option... Pending Applied Excluded (Questions) Excluded (Expired) Exc…" at bounding box center [470, 115] width 80 height 15
select select ""pending""
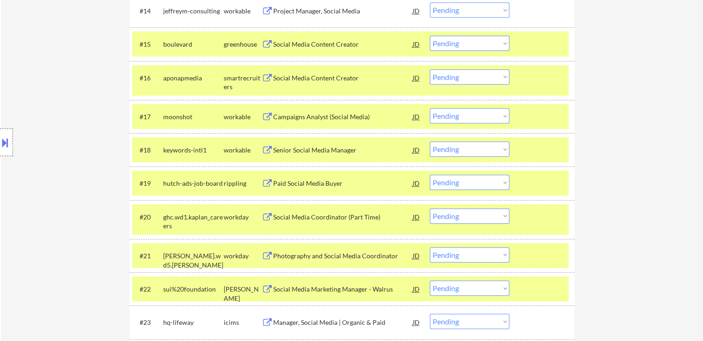
click at [453, 80] on select "Choose an option... Pending Applied Excluded (Questions) Excluded (Expired) Exc…" at bounding box center [470, 76] width 80 height 15
click at [430, 69] on select "Choose an option... Pending Applied Excluded (Questions) Excluded (Expired) Exc…" at bounding box center [470, 76] width 80 height 15
select select ""pending""
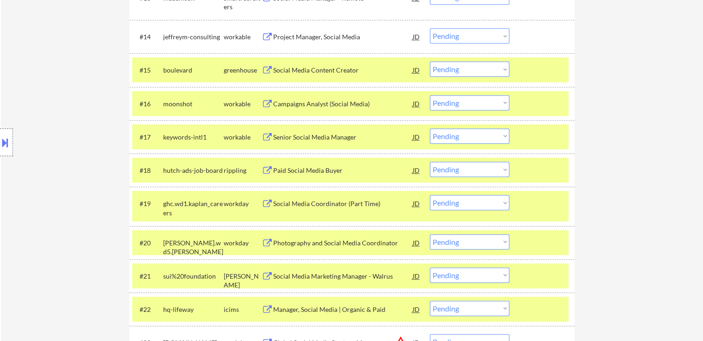
scroll to position [738, 0]
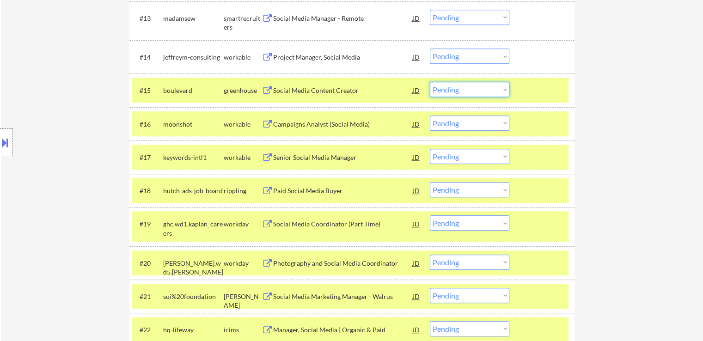
click at [446, 90] on select "Choose an option... Pending Applied Excluded (Questions) Excluded (Expired) Exc…" at bounding box center [470, 89] width 80 height 15
click at [430, 82] on select "Choose an option... Pending Applied Excluded (Questions) Excluded (Expired) Exc…" at bounding box center [470, 89] width 80 height 15
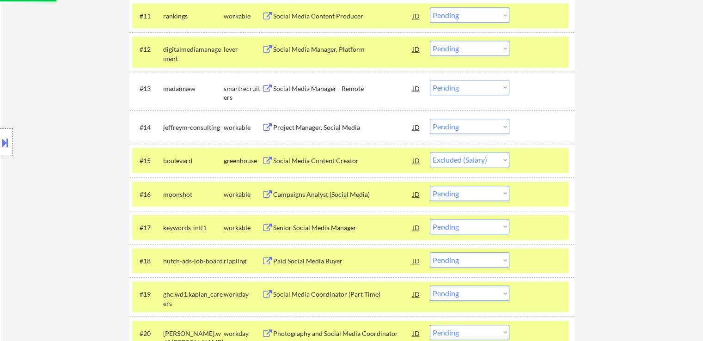
scroll to position [646, 0]
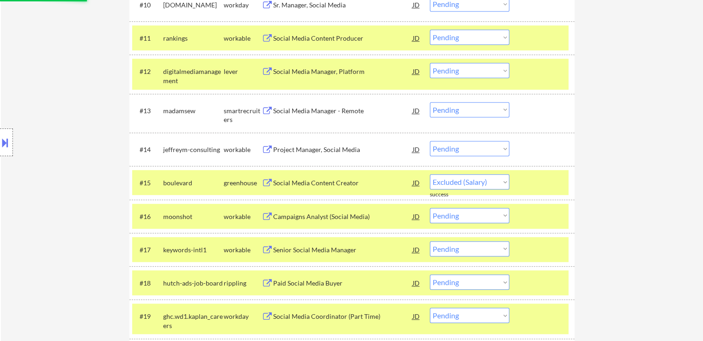
select select ""pending""
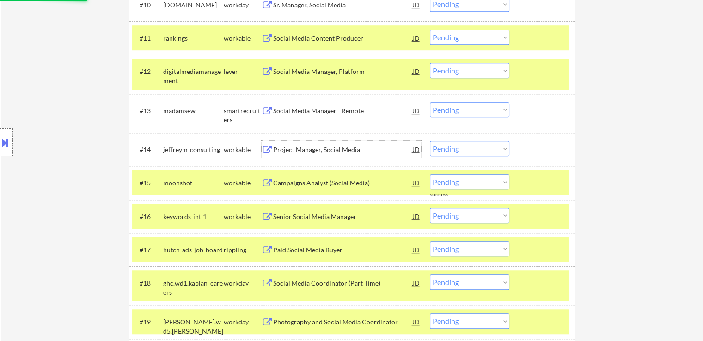
click at [307, 148] on div "Project Manager, Social Media" at bounding box center [343, 149] width 140 height 9
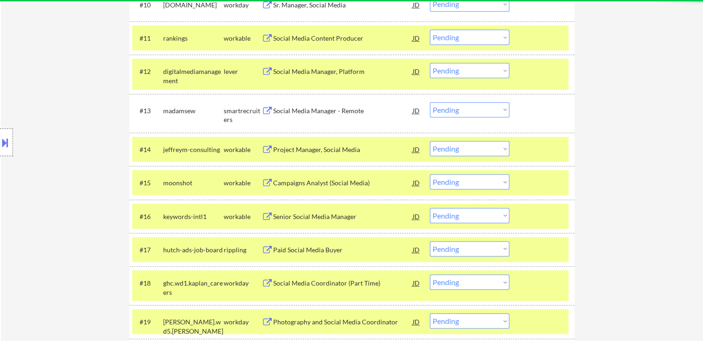
click at [308, 108] on div "Social Media Manager - Remote" at bounding box center [343, 110] width 140 height 9
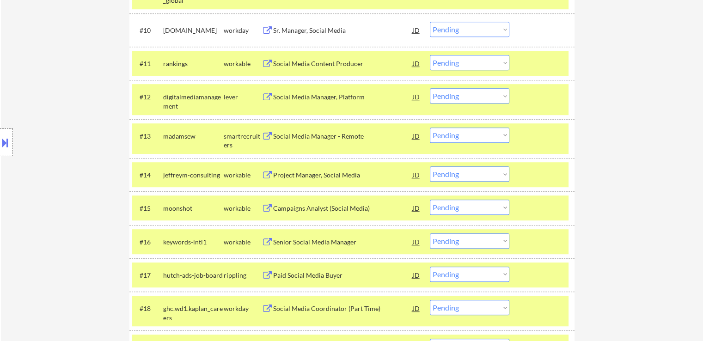
scroll to position [599, 0]
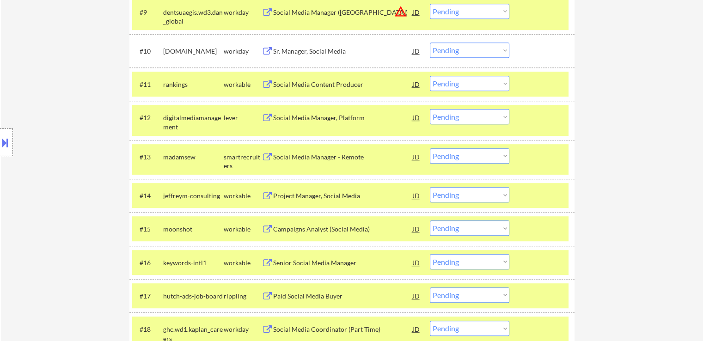
click at [304, 119] on div "Social Media Manager, Platform" at bounding box center [343, 117] width 140 height 9
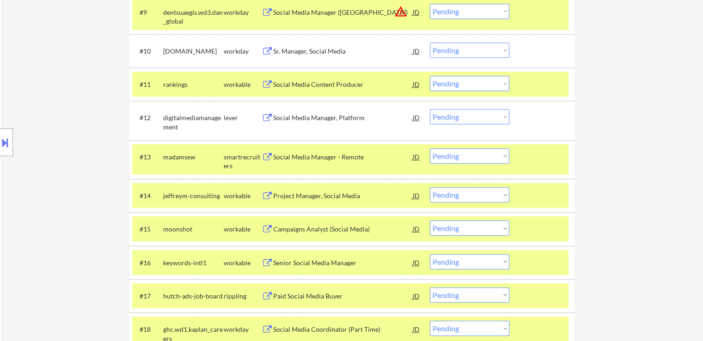
click at [303, 89] on div "Social Media Content Producer" at bounding box center [343, 84] width 140 height 17
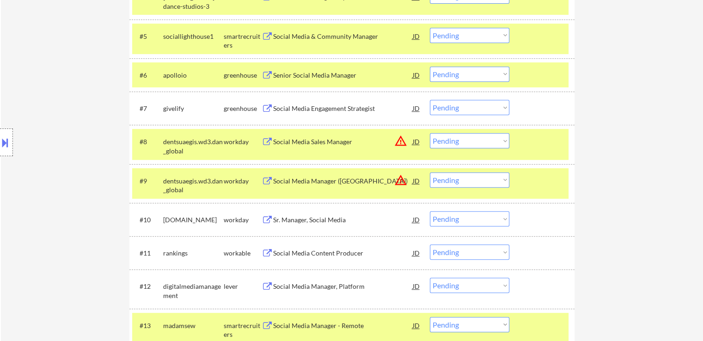
scroll to position [414, 0]
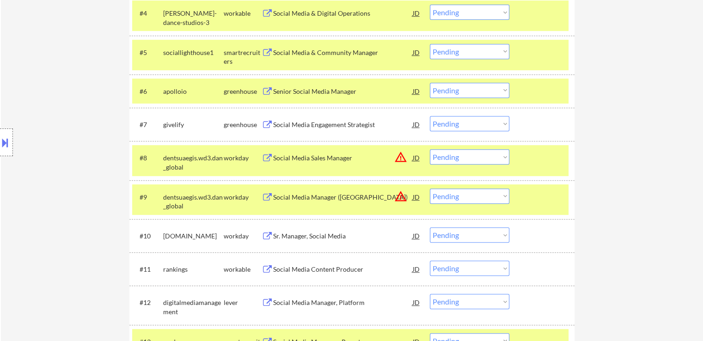
click at [309, 126] on div "Social Media Engagement Strategist" at bounding box center [343, 124] width 140 height 9
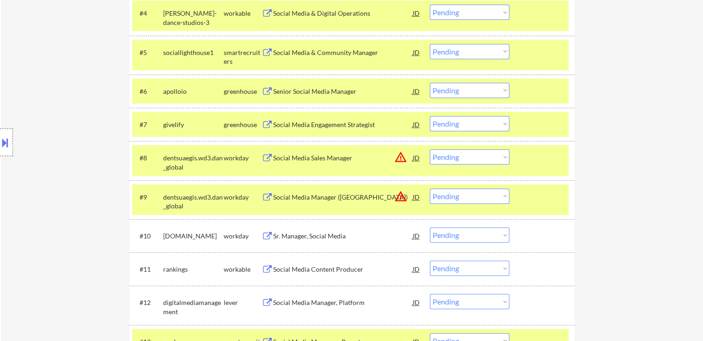
click at [306, 92] on div "Senior Social Media Manager" at bounding box center [343, 91] width 140 height 9
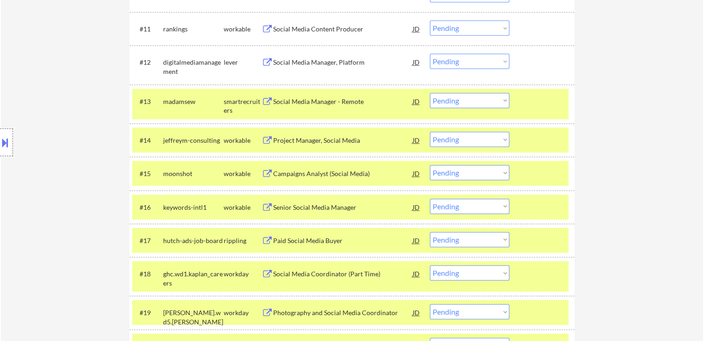
scroll to position [670, 0]
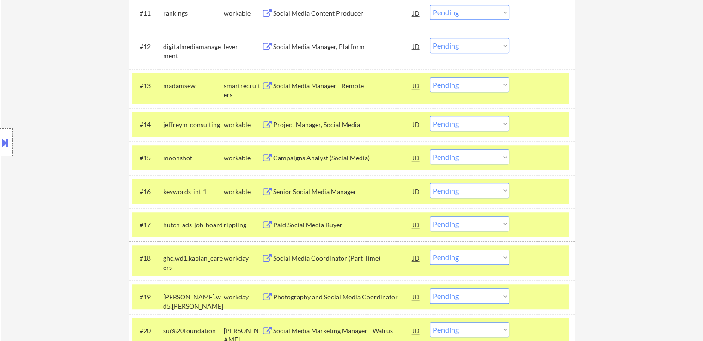
click at [432, 130] on select "Choose an option... Pending Applied Excluded (Questions) Excluded (Expired) Exc…" at bounding box center [470, 123] width 80 height 15
click at [430, 116] on select "Choose an option... Pending Applied Excluded (Questions) Excluded (Expired) Exc…" at bounding box center [470, 123] width 80 height 15
select select ""pending""
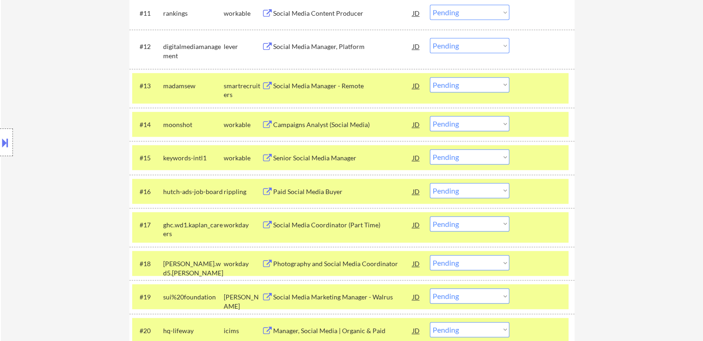
click at [438, 88] on select "Choose an option... Pending Applied Excluded (Questions) Excluded (Expired) Exc…" at bounding box center [470, 84] width 80 height 15
click at [430, 77] on select "Choose an option... Pending Applied Excluded (Questions) Excluded (Expired) Exc…" at bounding box center [470, 84] width 80 height 15
select select ""pending""
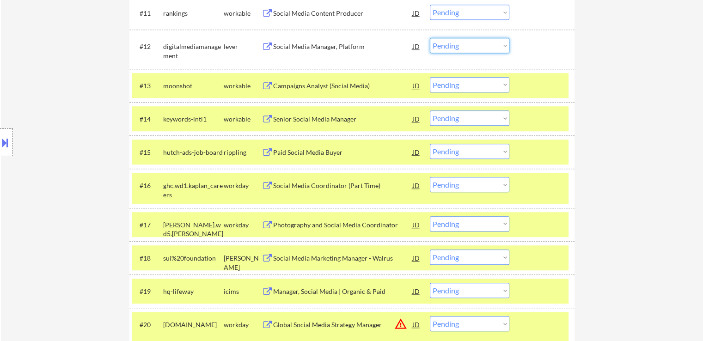
click at [448, 48] on select "Choose an option... Pending Applied Excluded (Questions) Excluded (Expired) Exc…" at bounding box center [470, 45] width 80 height 15
click at [430, 38] on select "Choose an option... Pending Applied Excluded (Questions) Excluded (Expired) Exc…" at bounding box center [470, 45] width 80 height 15
select select ""pending""
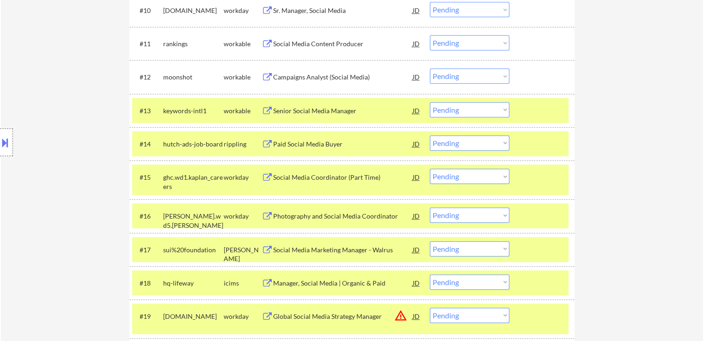
scroll to position [624, 0]
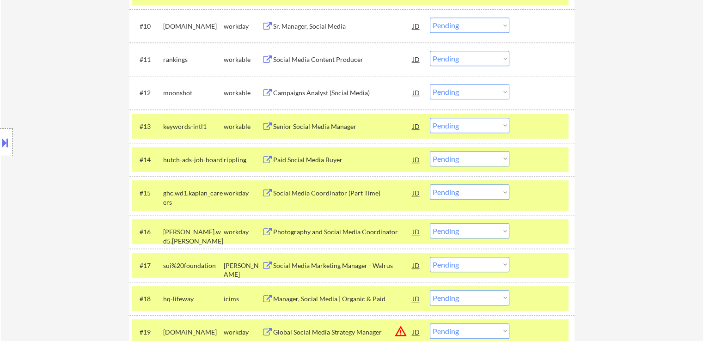
click at [443, 61] on select "Choose an option... Pending Applied Excluded (Questions) Excluded (Expired) Exc…" at bounding box center [470, 58] width 80 height 15
click at [430, 51] on select "Choose an option... Pending Applied Excluded (Questions) Excluded (Expired) Exc…" at bounding box center [470, 58] width 80 height 15
select select ""pending""
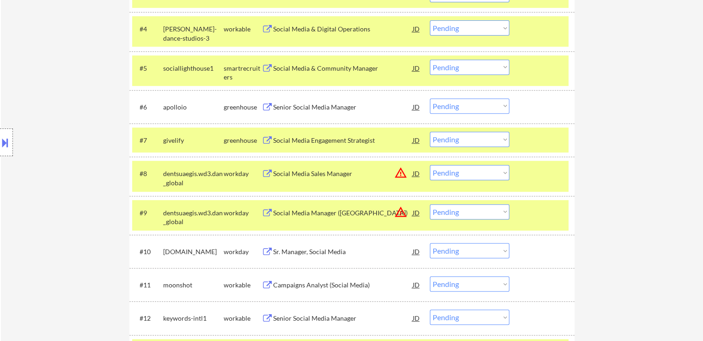
scroll to position [414, 0]
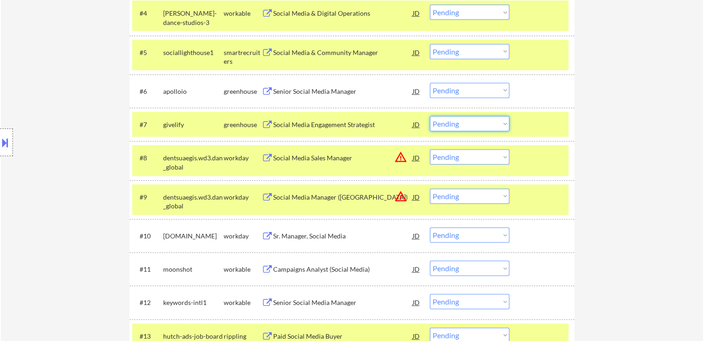
click at [457, 128] on select "Choose an option... Pending Applied Excluded (Questions) Excluded (Expired) Exc…" at bounding box center [470, 123] width 80 height 15
click at [430, 116] on select "Choose an option... Pending Applied Excluded (Questions) Excluded (Expired) Exc…" at bounding box center [470, 123] width 80 height 15
select select ""pending""
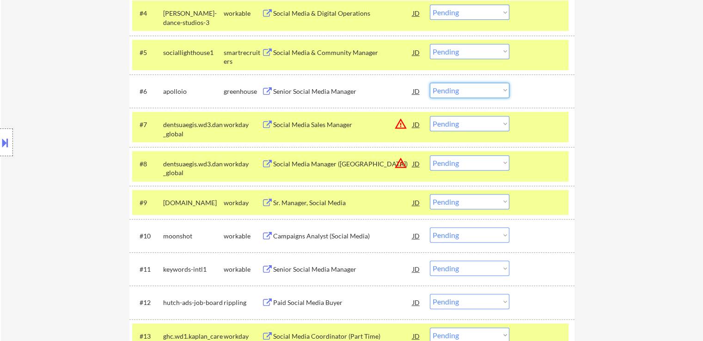
click at [453, 89] on select "Choose an option... Pending Applied Excluded (Questions) Excluded (Expired) Exc…" at bounding box center [470, 90] width 80 height 15
select select ""applied""
click at [430, 83] on select "Choose an option... Pending Applied Excluded (Questions) Excluded (Expired) Exc…" at bounding box center [470, 90] width 80 height 15
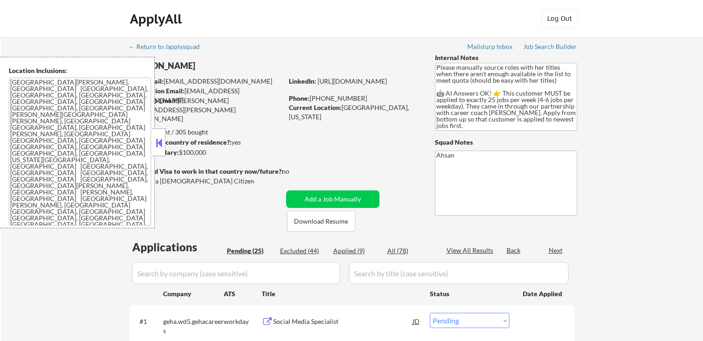
select select ""pending""
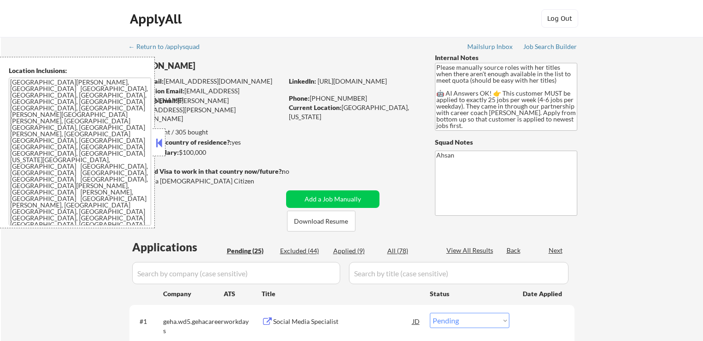
select select ""pending""
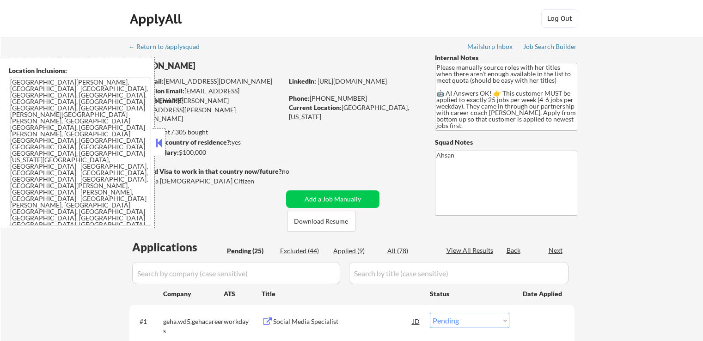
select select ""pending""
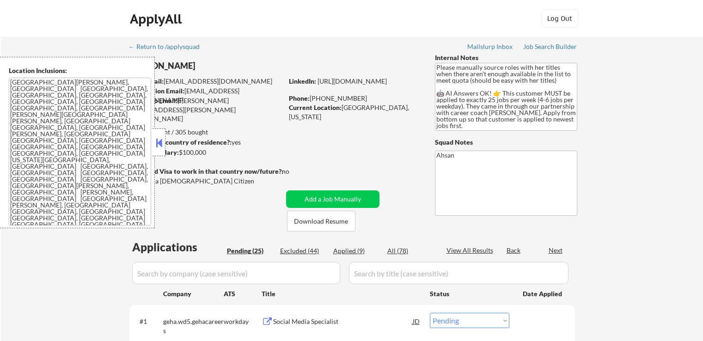
select select ""pending""
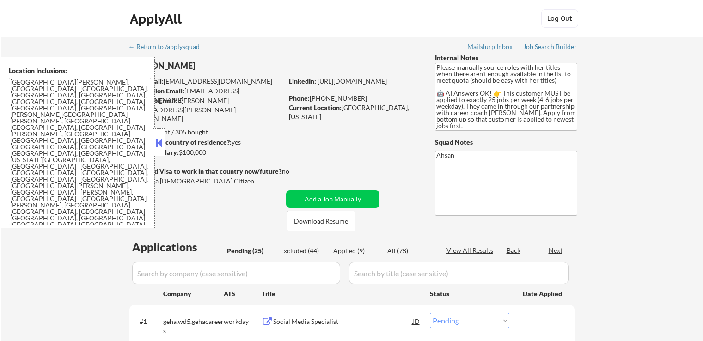
select select ""pending""
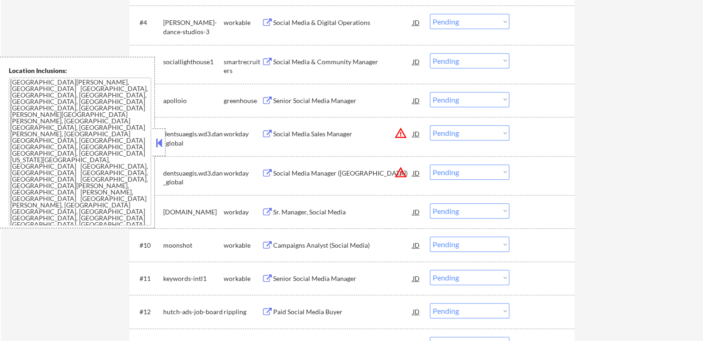
scroll to position [220, 0]
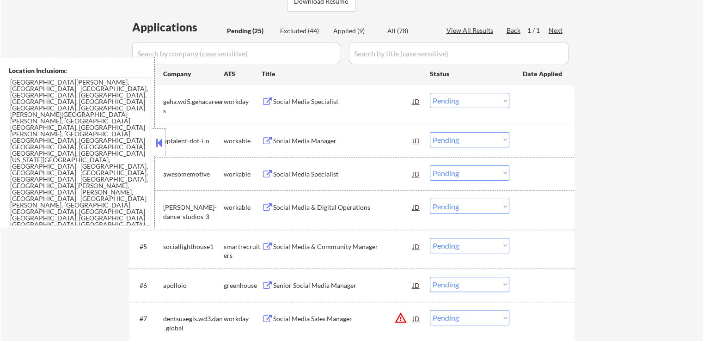
click at [157, 142] on button at bounding box center [159, 143] width 10 height 14
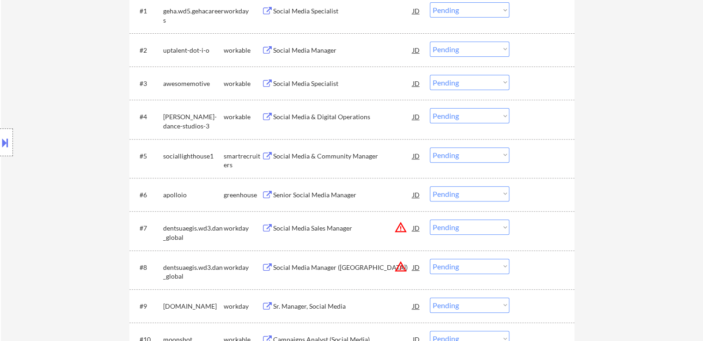
scroll to position [313, 0]
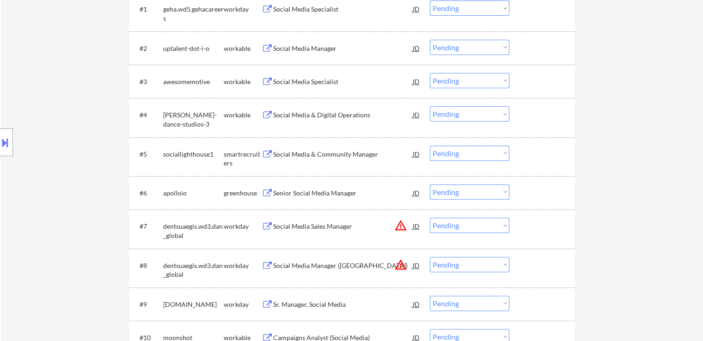
click at [443, 191] on select "Choose an option... Pending Applied Excluded (Questions) Excluded (Expired) Exc…" at bounding box center [470, 191] width 80 height 15
click at [430, 184] on select "Choose an option... Pending Applied Excluded (Questions) Excluded (Expired) Exc…" at bounding box center [470, 191] width 80 height 15
select select ""pending""
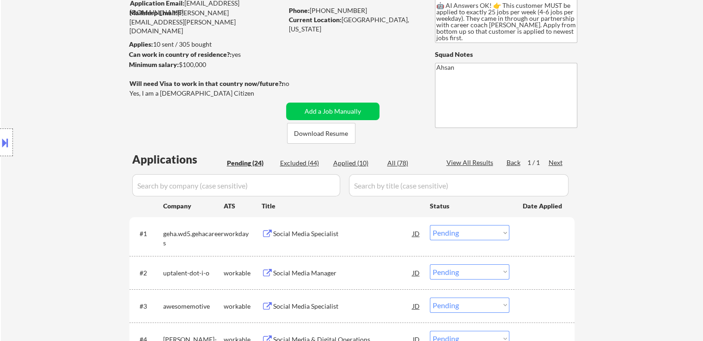
scroll to position [0, 0]
